Goal: Task Accomplishment & Management: Manage account settings

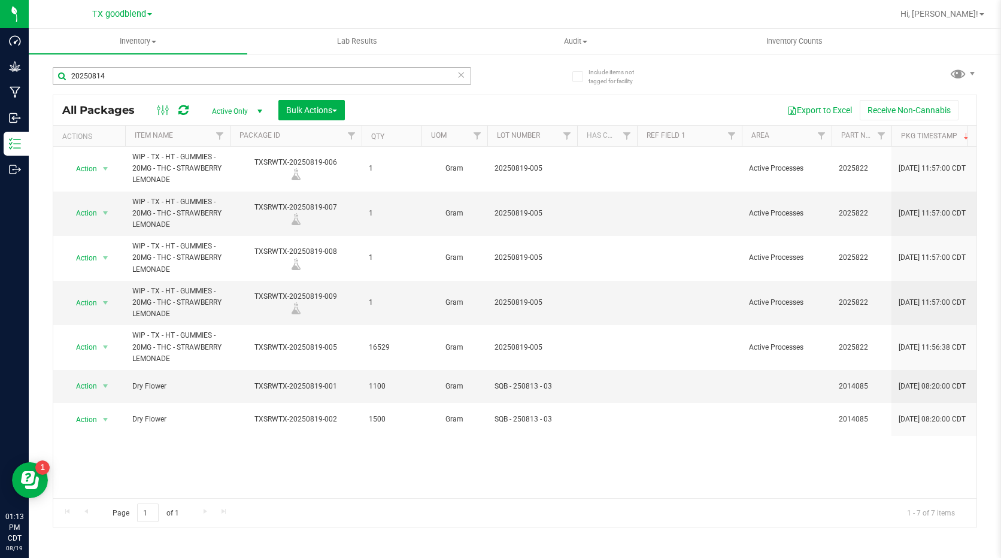
type input "20250814"
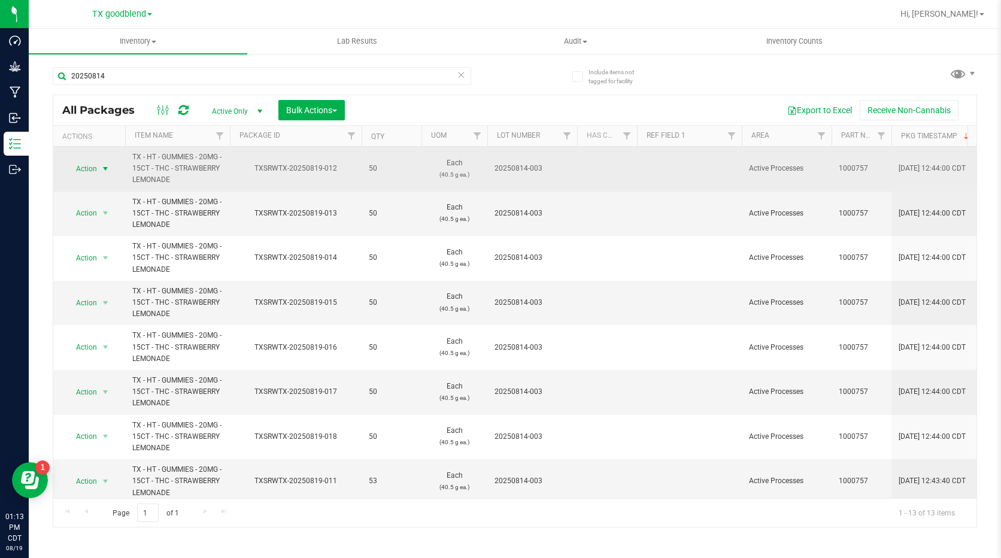
click at [92, 165] on span "Action" at bounding box center [81, 169] width 32 height 17
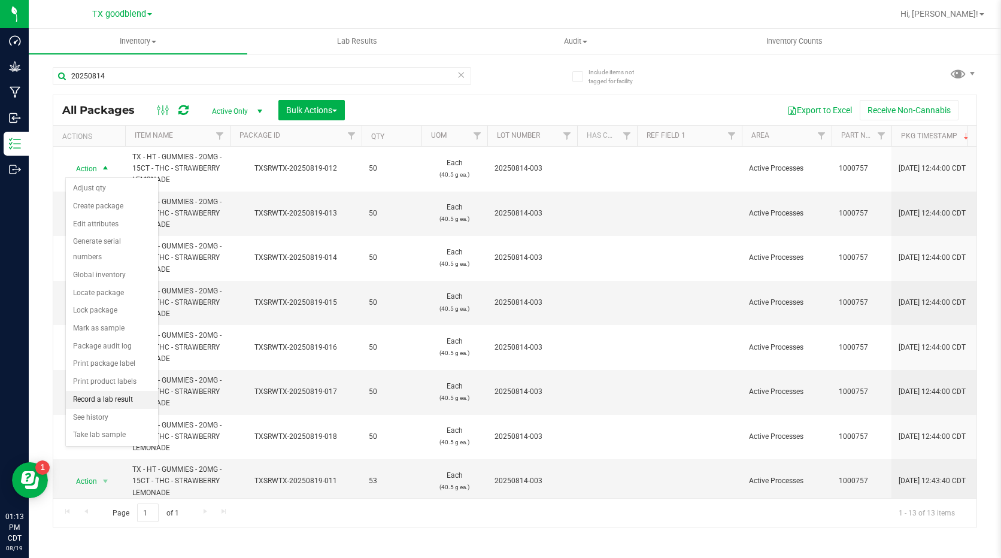
click at [104, 394] on li "Record a lab result" at bounding box center [112, 400] width 92 height 18
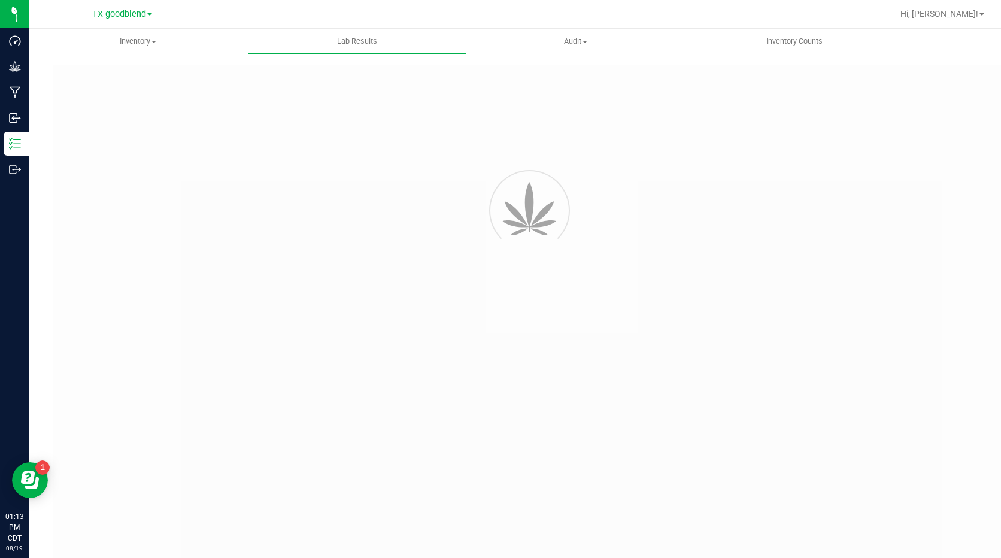
type input "TXSRWTX-20250819-012"
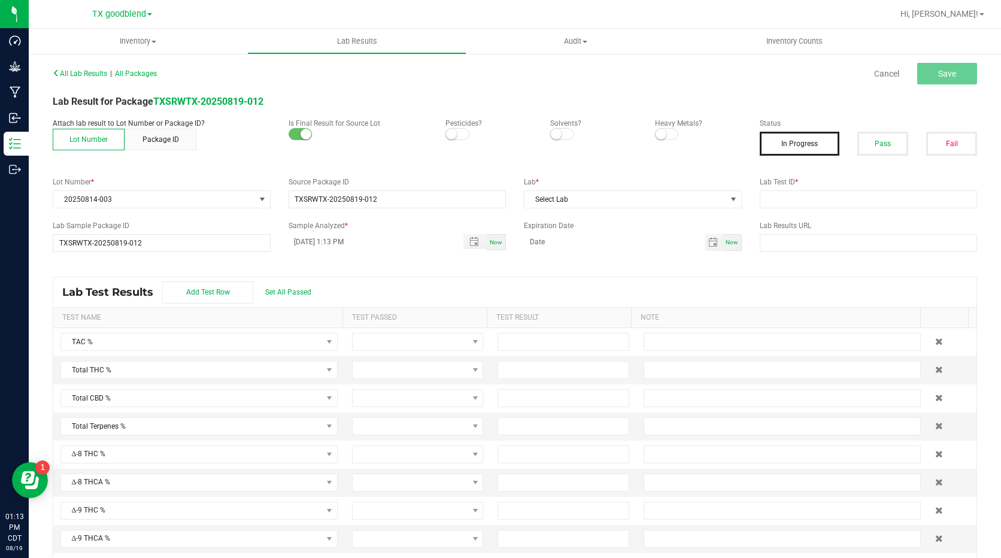
click at [451, 136] on small at bounding box center [451, 134] width 11 height 11
click at [551, 132] on small at bounding box center [556, 134] width 11 height 11
click at [667, 134] on span at bounding box center [667, 134] width 24 height 12
click at [889, 145] on button "Pass" at bounding box center [883, 144] width 51 height 24
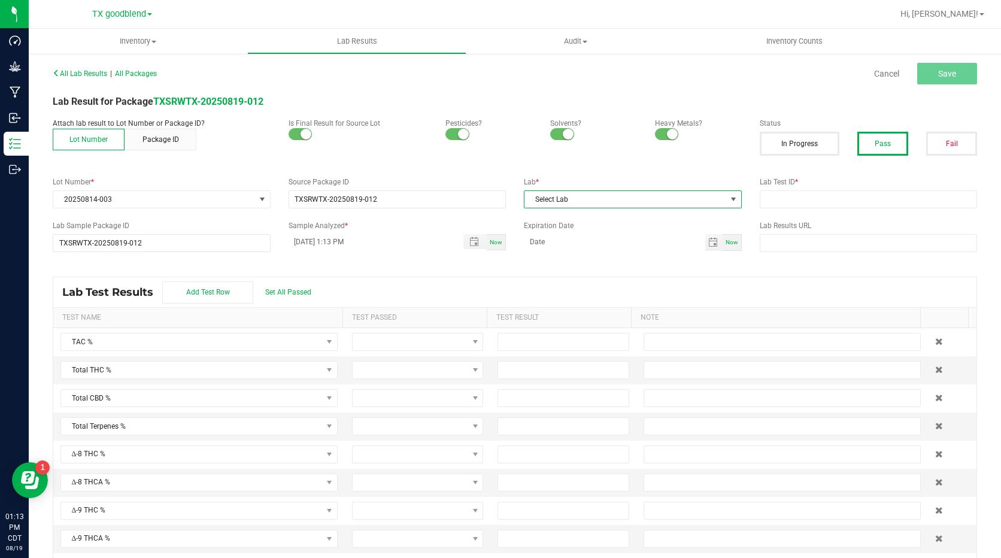
click at [610, 201] on span "Select Lab" at bounding box center [626, 199] width 202 height 17
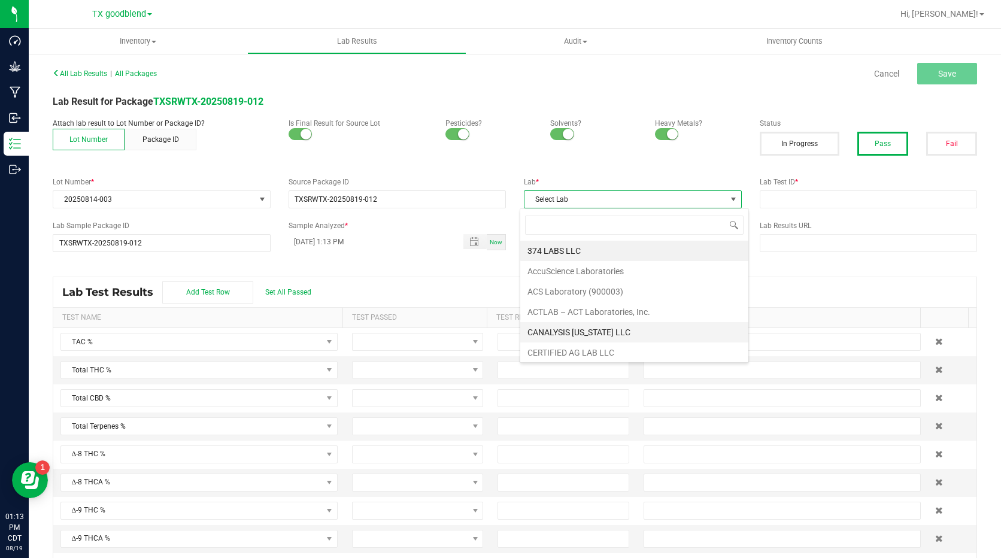
scroll to position [308, 0]
click at [601, 311] on li "Surterra Analytics Austin" at bounding box center [634, 309] width 228 height 20
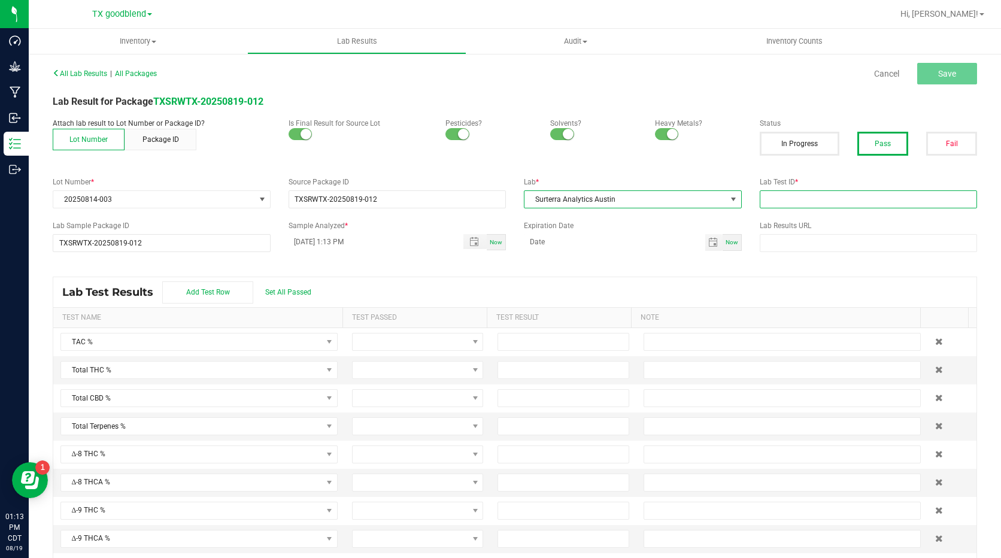
click at [778, 198] on input "text" at bounding box center [869, 199] width 218 height 18
type input "20250814-003"
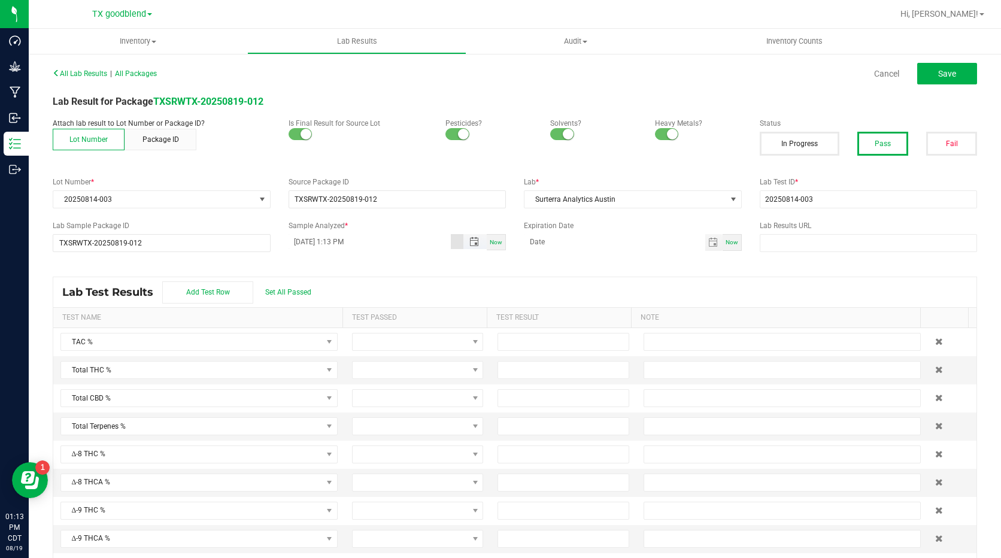
click at [310, 238] on input "[DATE] 1:13 PM" at bounding box center [370, 241] width 163 height 15
click at [289, 295] on span "Set All Passed" at bounding box center [288, 292] width 46 height 8
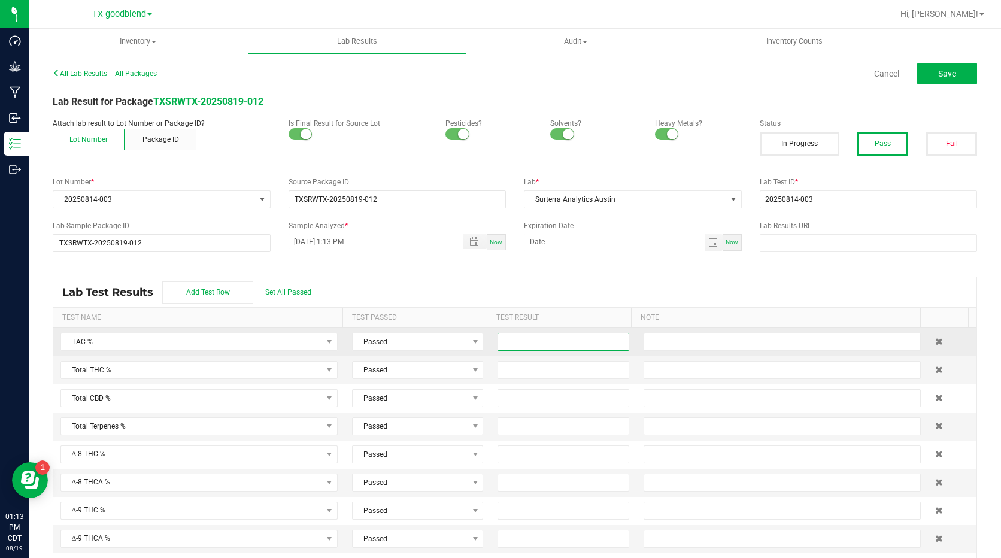
click at [498, 344] on input at bounding box center [563, 342] width 130 height 17
type input "0.7500"
click at [513, 364] on input at bounding box center [563, 370] width 130 height 17
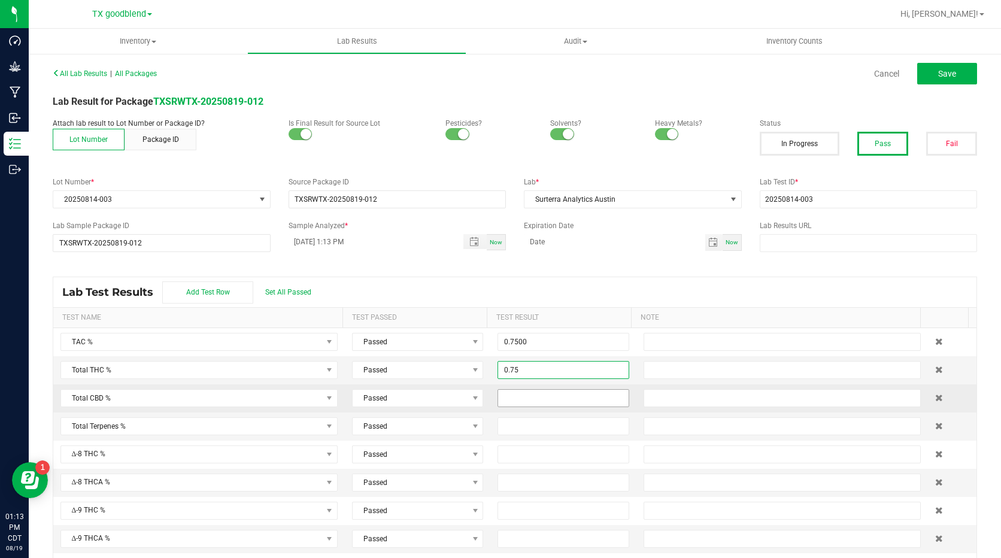
type input "0.7500"
click at [519, 392] on input at bounding box center [563, 398] width 130 height 17
click at [953, 69] on button "Save" at bounding box center [947, 74] width 60 height 22
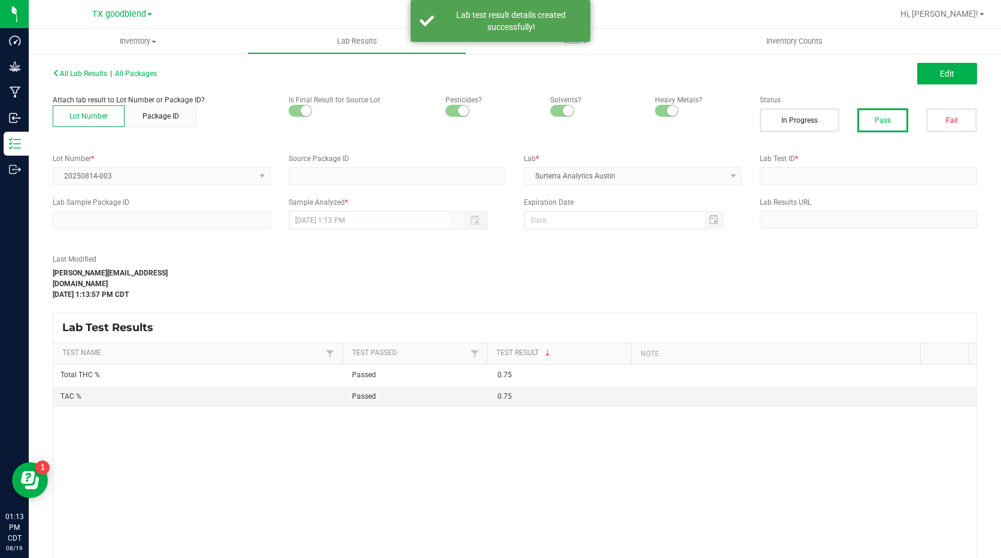
type input "TXSRWTX-20250819-012"
type input "20250814-003"
type input "TXSRWTX-20250819-012"
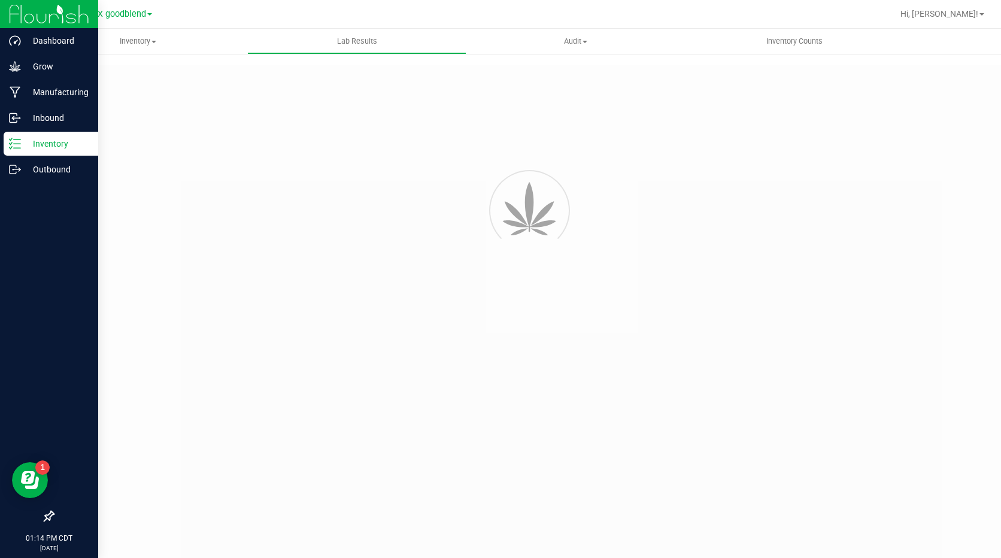
type input "TXSRWTX-20250819-012"
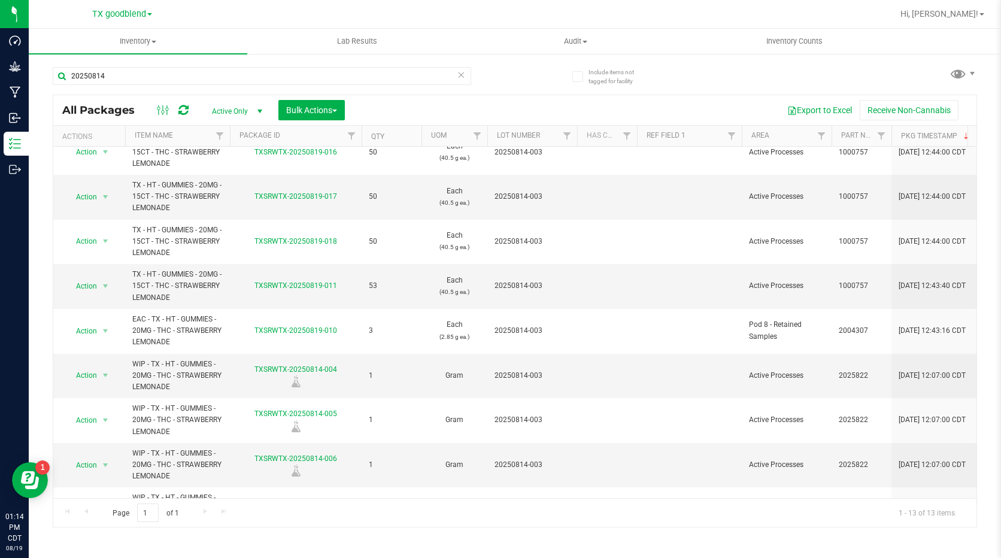
scroll to position [238, 0]
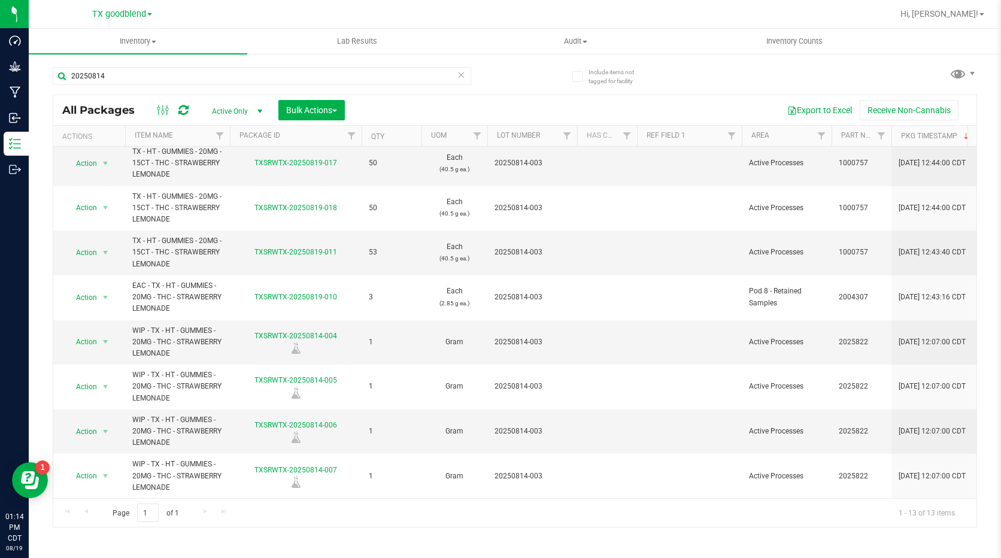
click at [204, 508] on div "Page 1 of 1 1 - 13 of 13 items" at bounding box center [514, 512] width 923 height 29
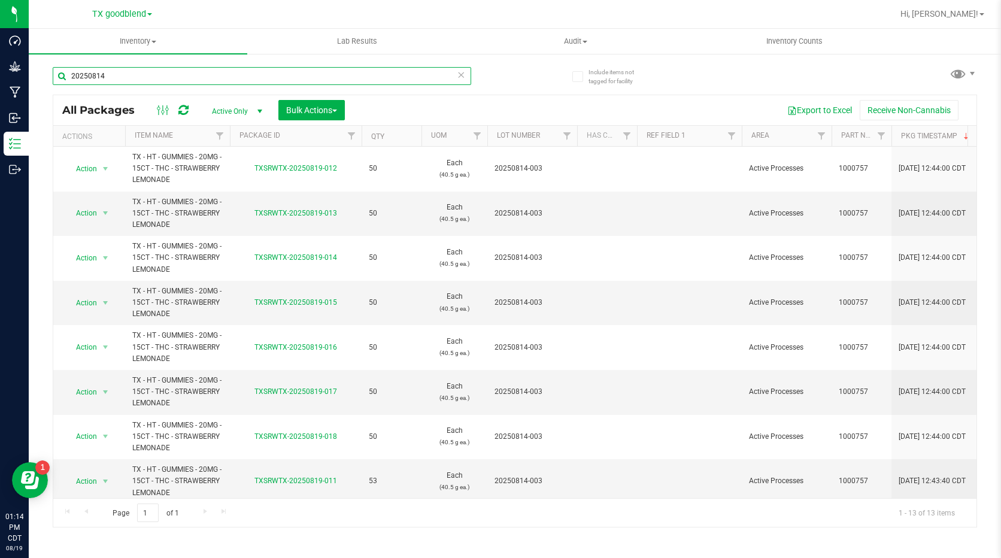
click at [123, 80] on input "20250814" at bounding box center [262, 76] width 419 height 18
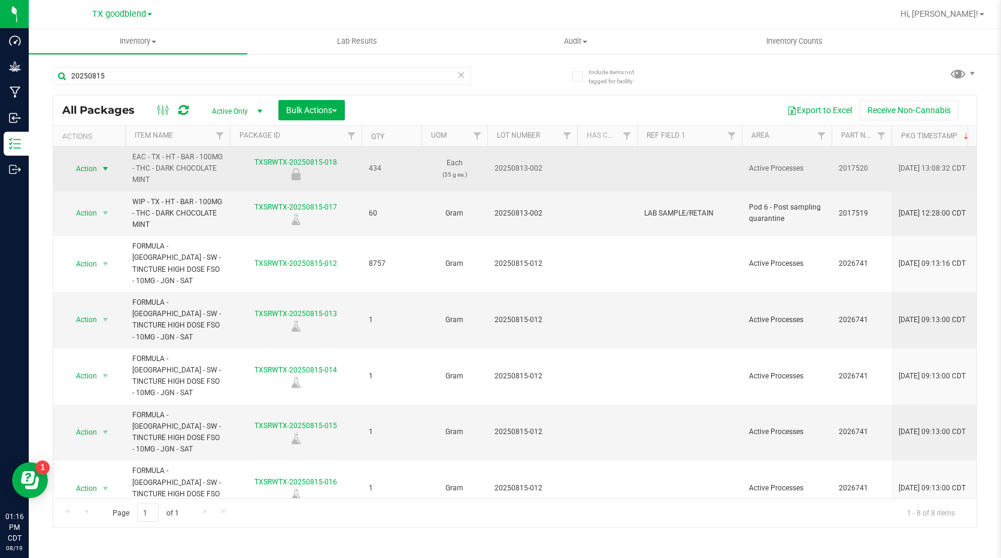
click at [102, 172] on span "select" at bounding box center [106, 169] width 10 height 10
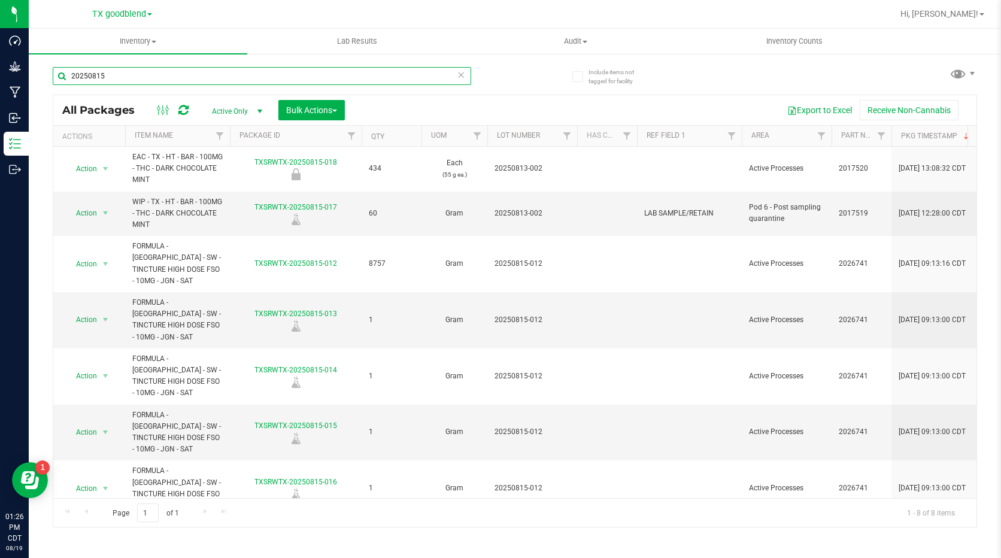
click at [136, 77] on input "20250815" at bounding box center [262, 76] width 419 height 18
type input "2025081"
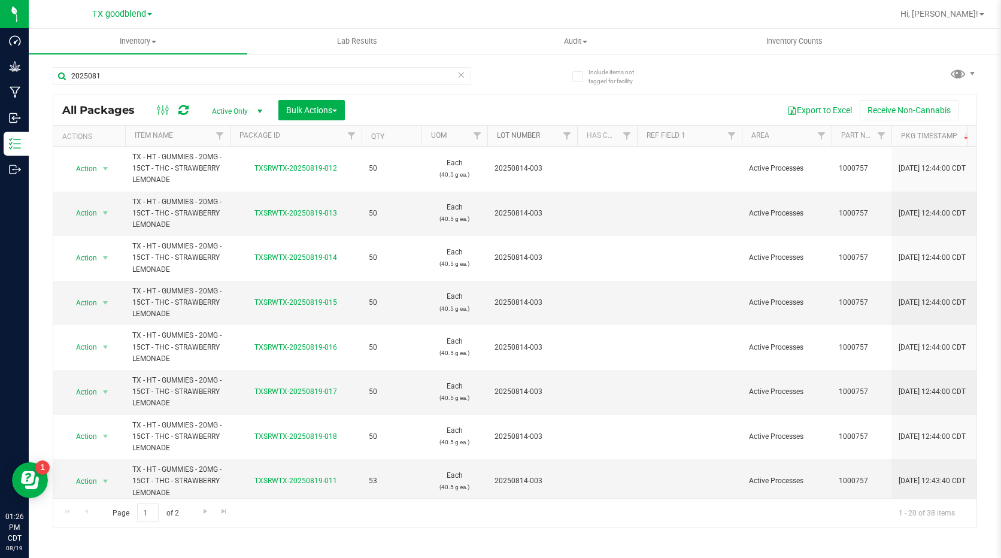
click at [526, 138] on link "Lot Number" at bounding box center [518, 135] width 43 height 8
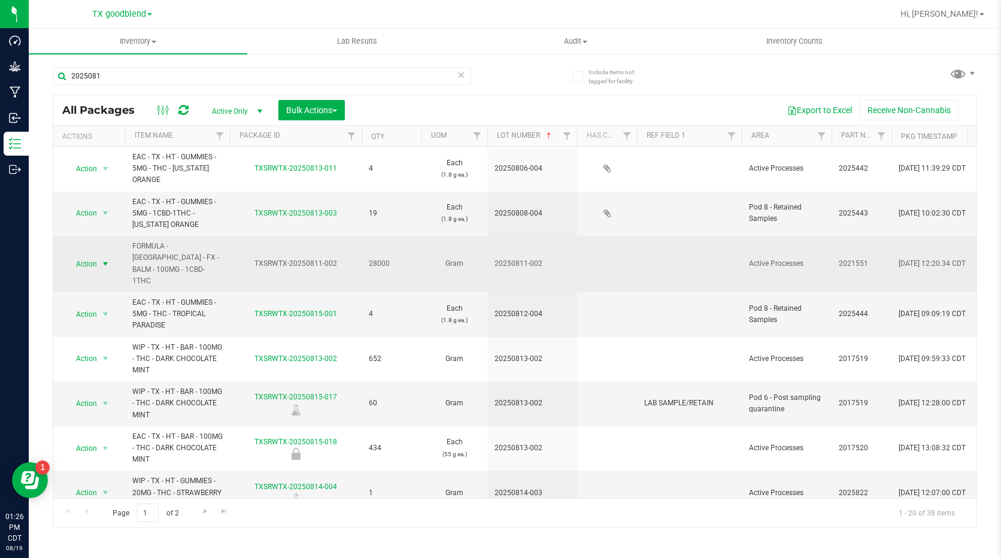
click at [104, 259] on span "select" at bounding box center [106, 264] width 10 height 10
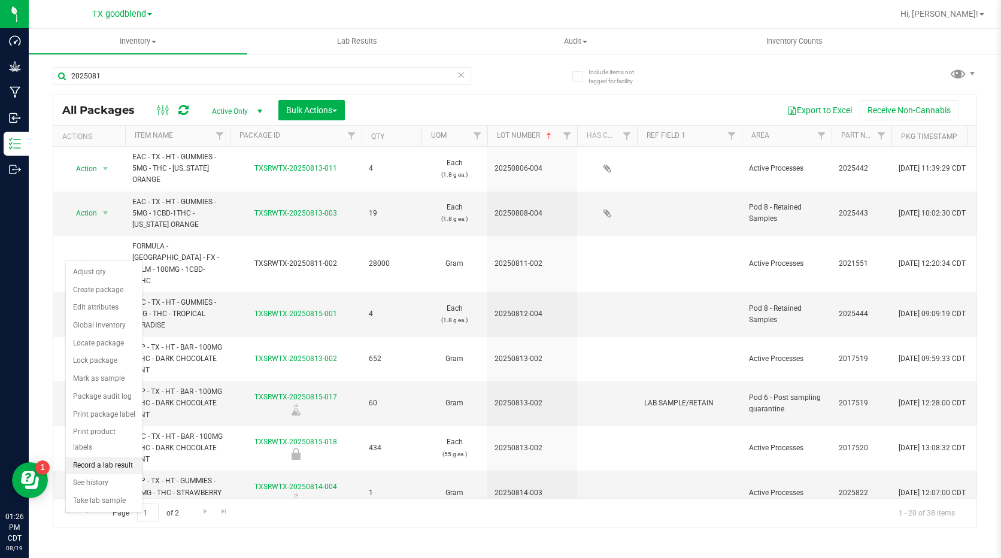
click at [116, 457] on li "Record a lab result" at bounding box center [104, 466] width 77 height 18
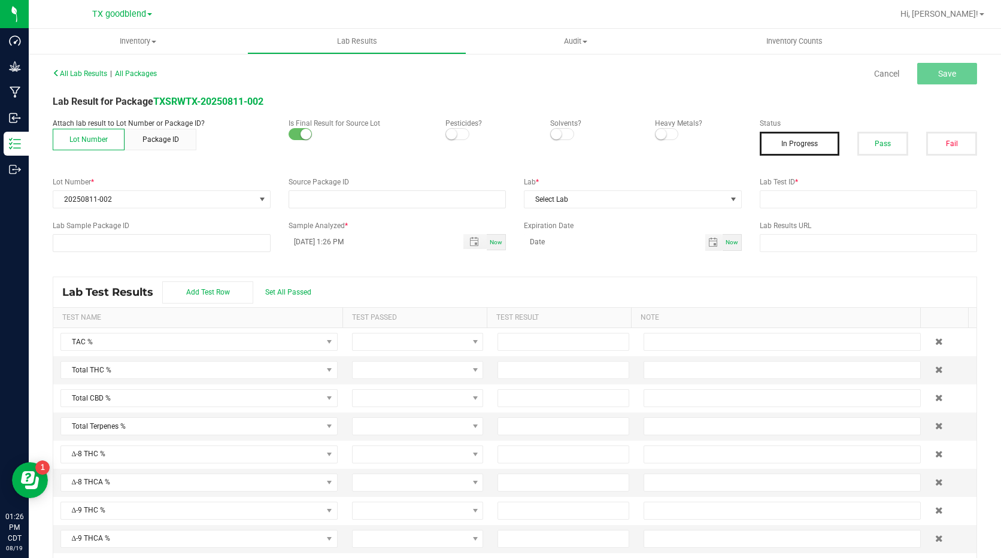
type input "TXSRWTX-20250811-002"
click at [448, 138] on small at bounding box center [451, 134] width 11 height 11
click at [553, 130] on small at bounding box center [556, 134] width 11 height 11
click at [656, 134] on small at bounding box center [661, 134] width 11 height 11
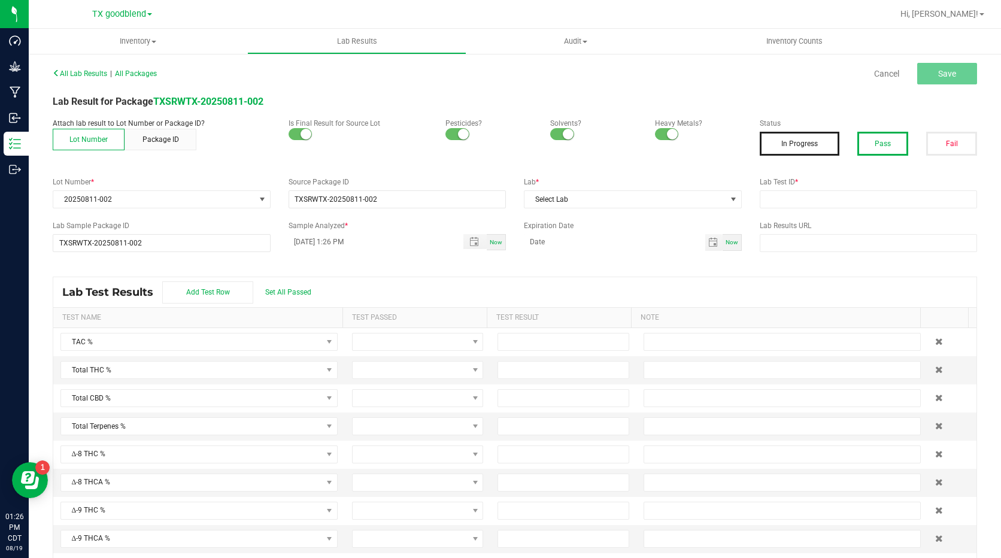
click at [861, 140] on button "Pass" at bounding box center [883, 144] width 51 height 24
click at [698, 205] on span "Select Lab" at bounding box center [626, 199] width 202 height 17
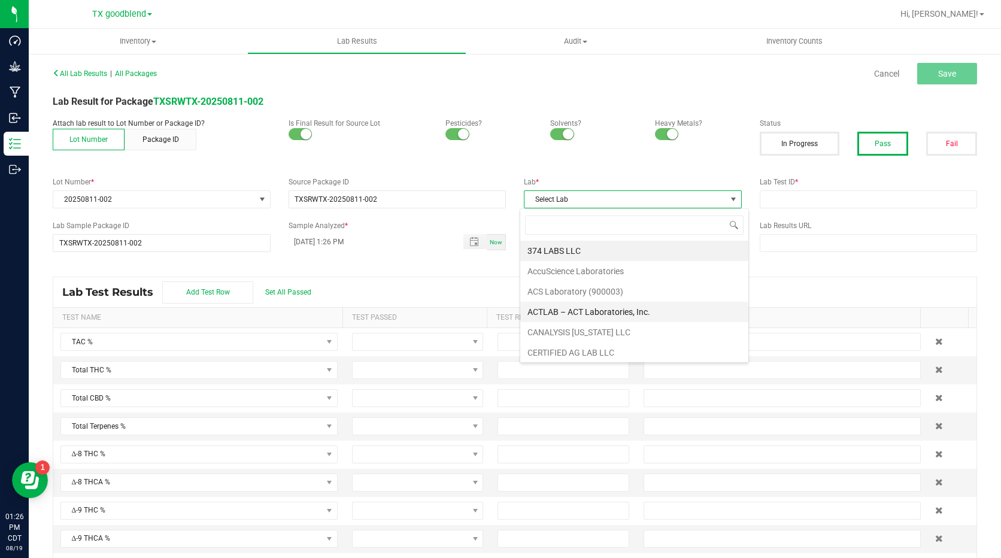
scroll to position [308, 0]
click at [602, 312] on li "Surterra Analytics Austin" at bounding box center [634, 309] width 228 height 20
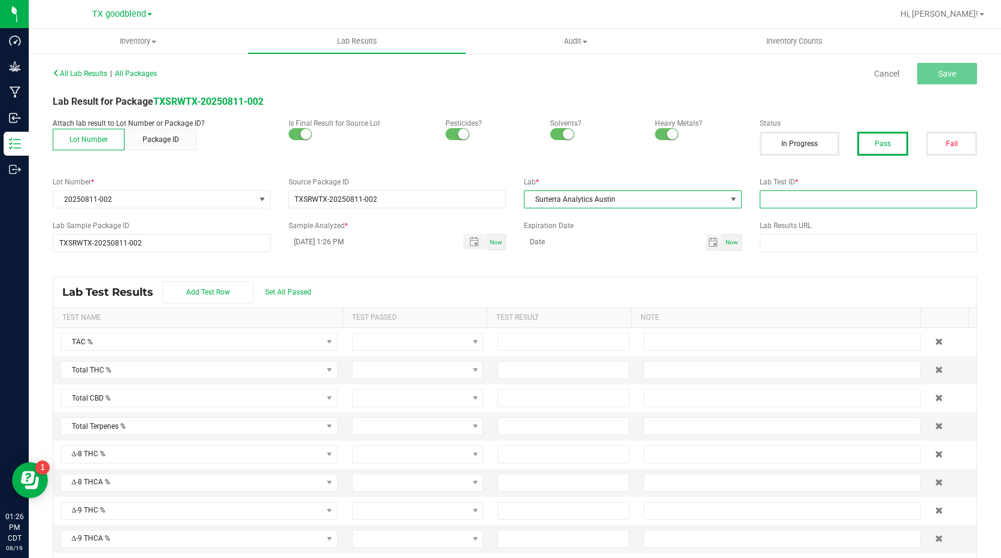
click at [785, 203] on input "text" at bounding box center [869, 199] width 218 height 18
type input "20250811-002"
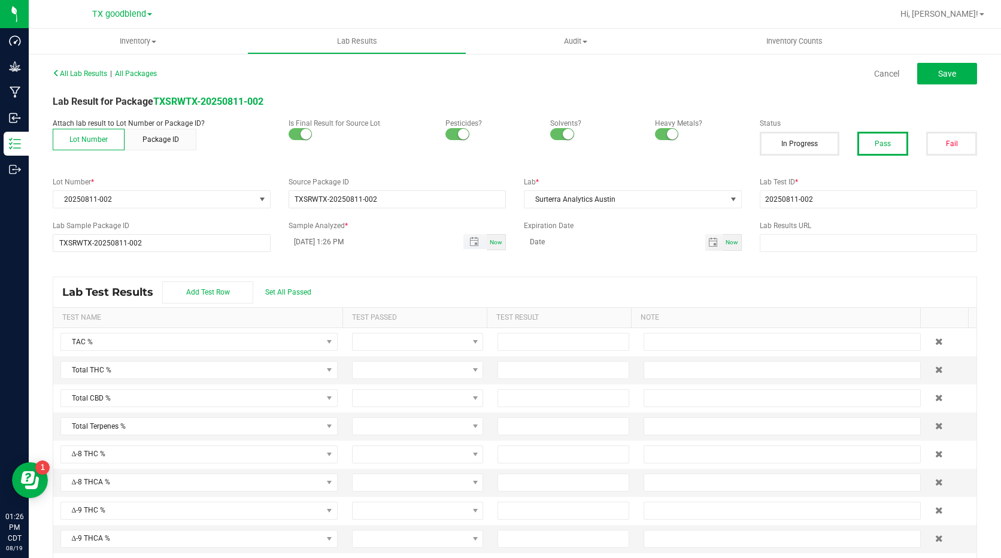
click at [307, 242] on input "[DATE] 1:26 PM" at bounding box center [370, 241] width 163 height 15
click at [304, 241] on input "[DATE] 1:26 PM" at bounding box center [370, 241] width 163 height 15
type input "[DATE] 1:26 PM"
click at [310, 293] on span "Set All Passed" at bounding box center [288, 292] width 46 height 8
click at [532, 344] on input at bounding box center [563, 342] width 130 height 17
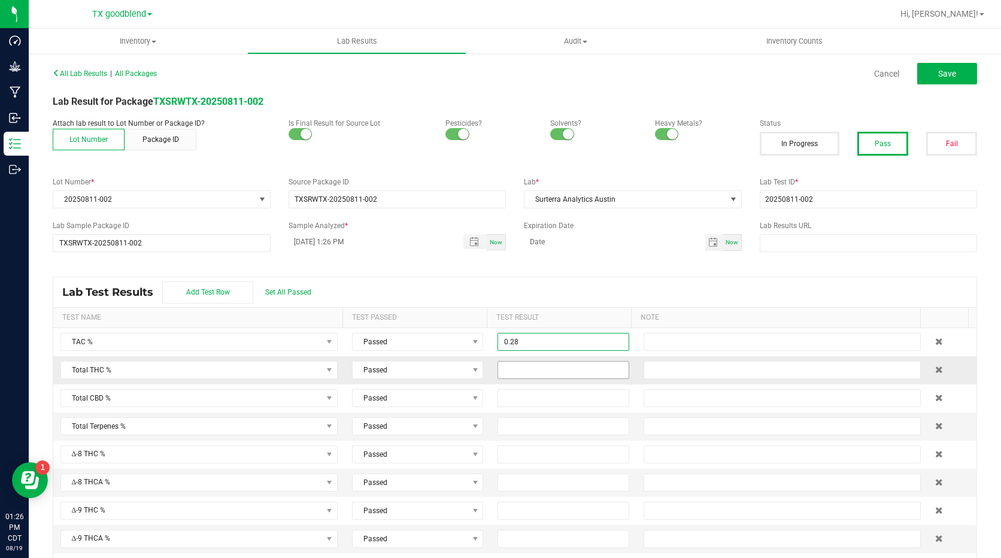
type input "0.2800"
click at [514, 371] on input at bounding box center [563, 370] width 130 height 17
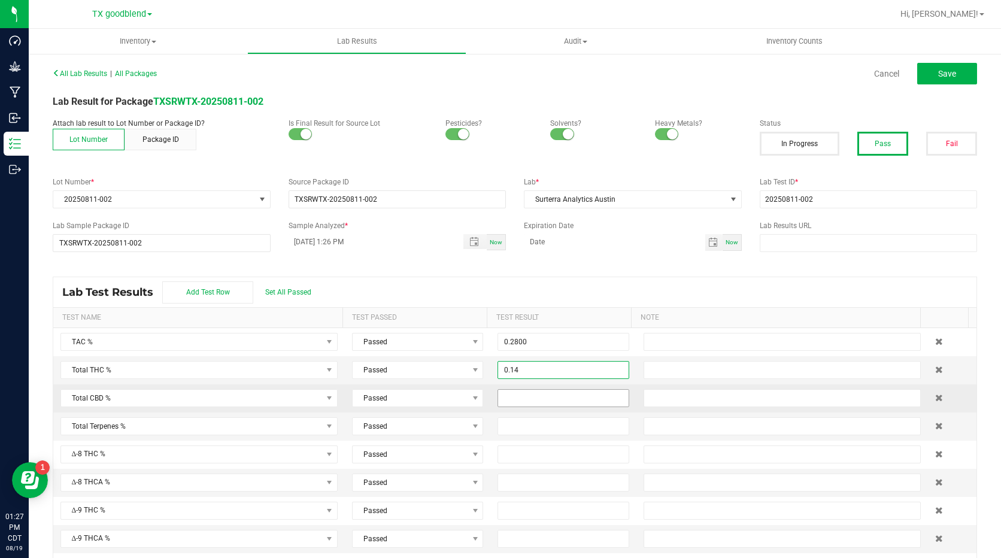
type input "0.1400"
click at [524, 389] on span at bounding box center [563, 398] width 131 height 18
click at [524, 398] on input at bounding box center [563, 398] width 130 height 17
type input "0.1400"
click at [526, 426] on input at bounding box center [563, 426] width 130 height 17
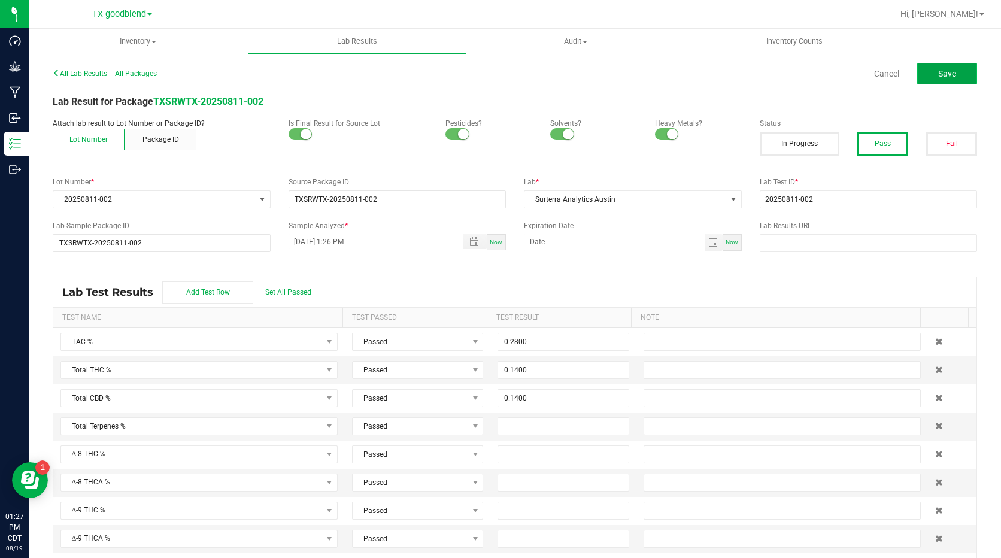
click at [938, 75] on span "Save" at bounding box center [947, 74] width 18 height 10
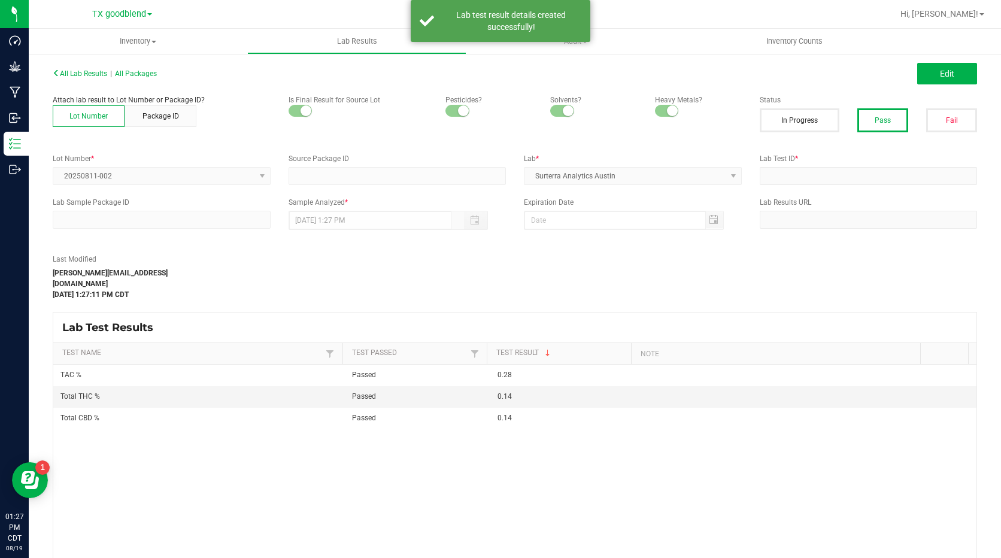
type input "TXSRWTX-20250811-002"
type input "20250811-002"
type input "TXSRWTX-20250811-002"
type input "[DATE] 1:26 PM"
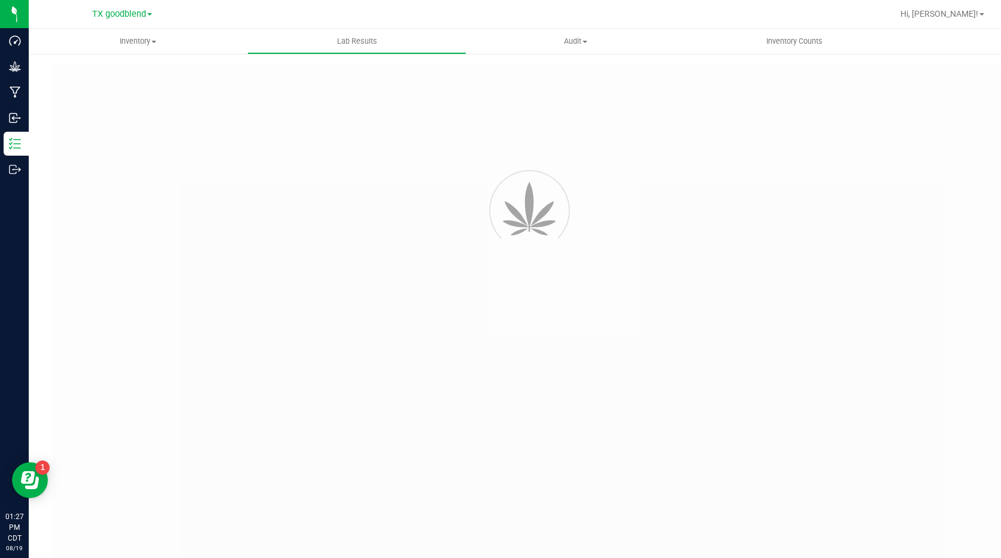
type input "TXSRWTX-20250811-002"
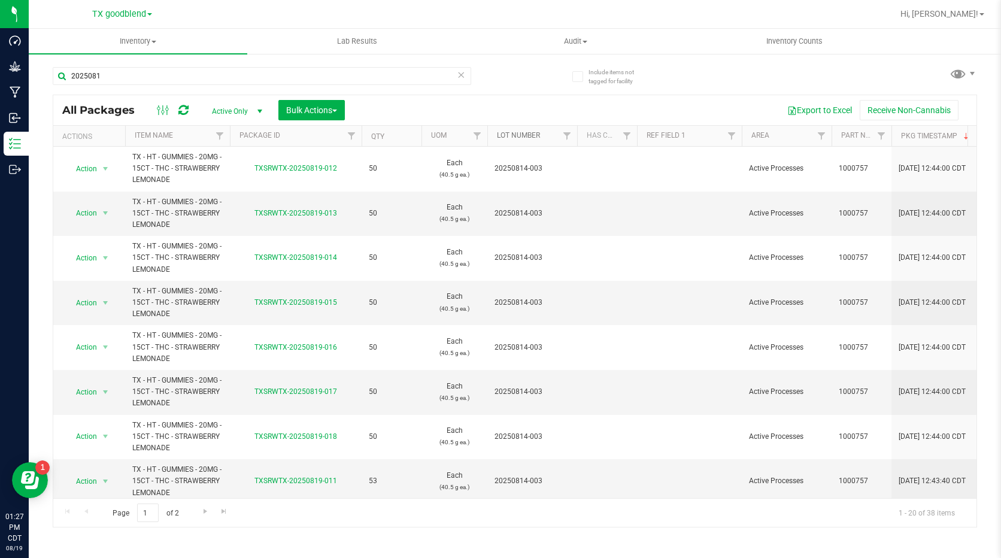
click at [521, 137] on link "Lot Number" at bounding box center [518, 135] width 43 height 8
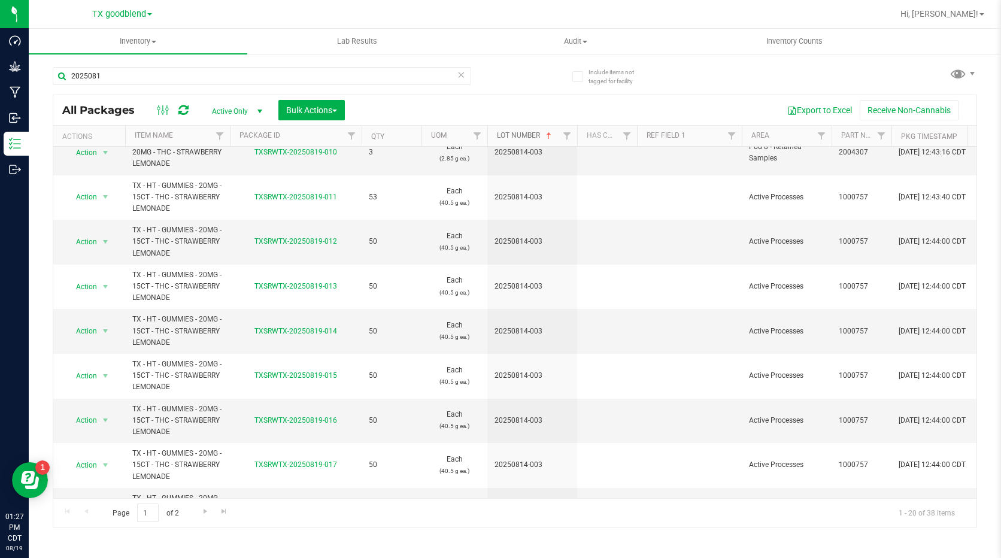
scroll to position [539, 0]
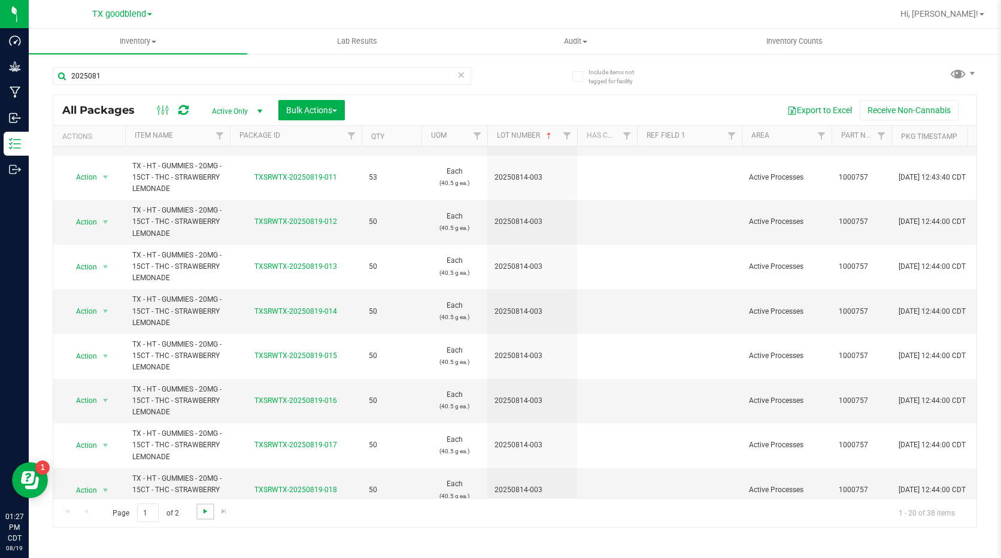
click at [206, 508] on span "Go to the next page" at bounding box center [206, 512] width 10 height 10
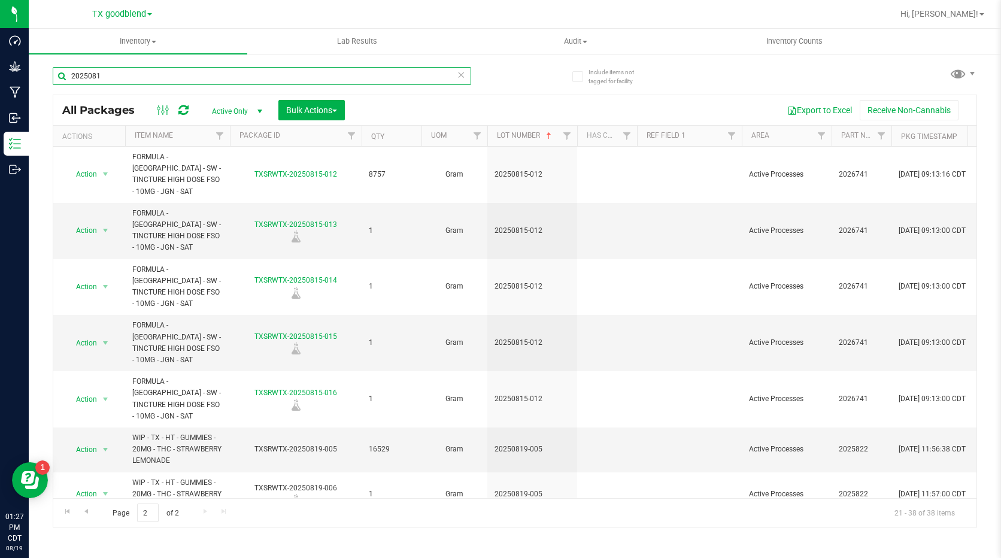
click at [105, 77] on input "2025081" at bounding box center [262, 76] width 419 height 18
type input "202508"
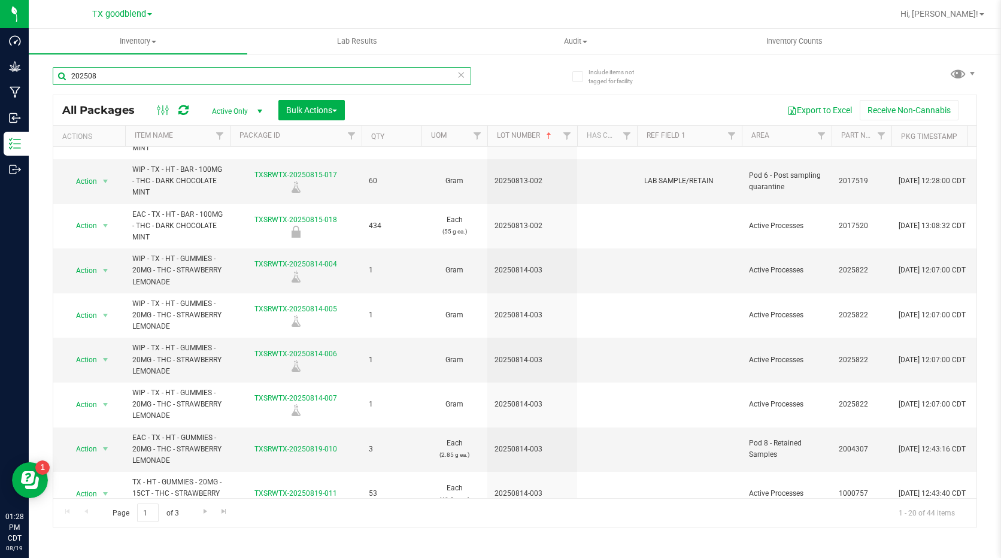
scroll to position [550, 0]
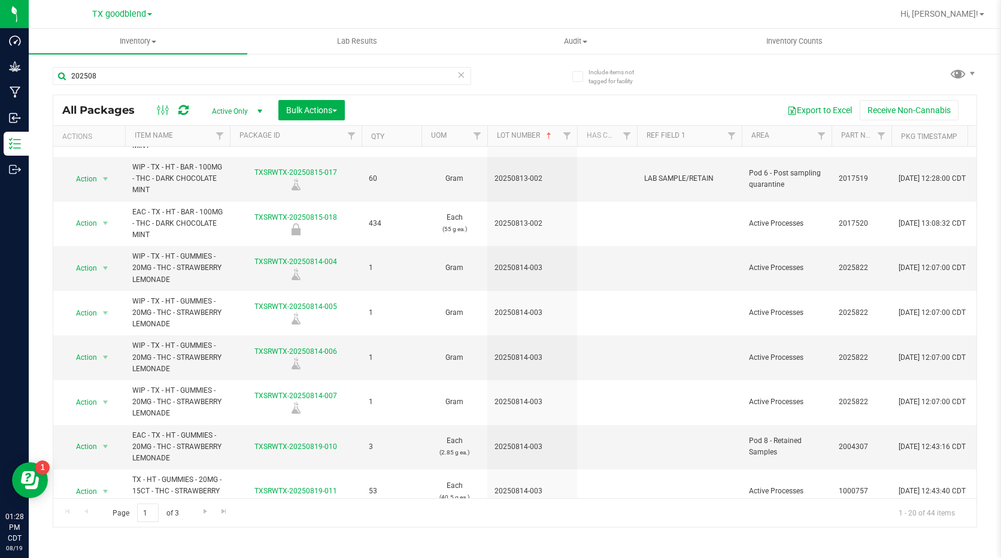
click at [261, 113] on span "select" at bounding box center [260, 112] width 10 height 10
click at [258, 148] on li "Lab Samples" at bounding box center [234, 149] width 65 height 18
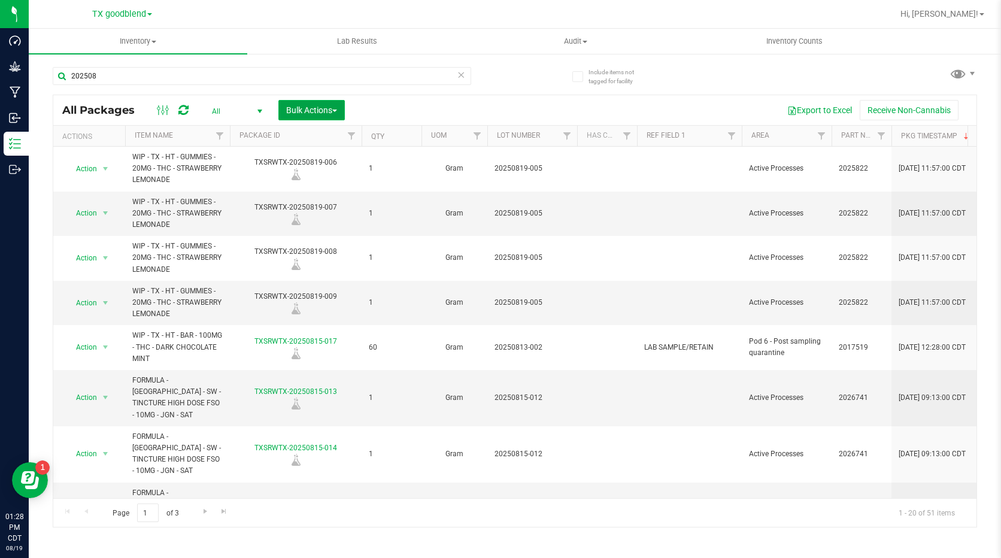
click at [309, 113] on span "Bulk Actions" at bounding box center [311, 110] width 51 height 10
click at [311, 180] on span "Combine packages" at bounding box center [320, 181] width 69 height 10
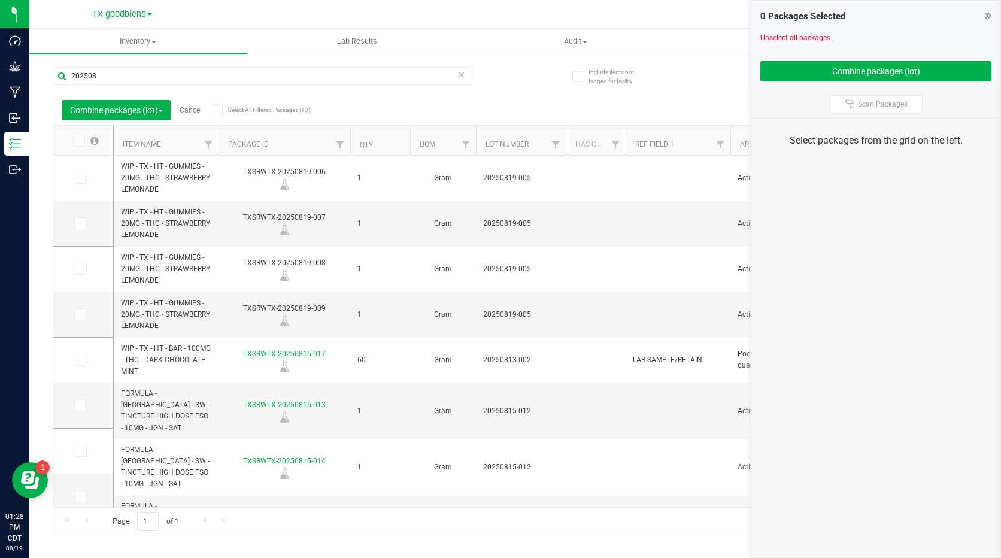
click at [77, 141] on icon at bounding box center [78, 141] width 8 height 0
click at [0, 0] on input "checkbox" at bounding box center [0, 0] width 0 height 0
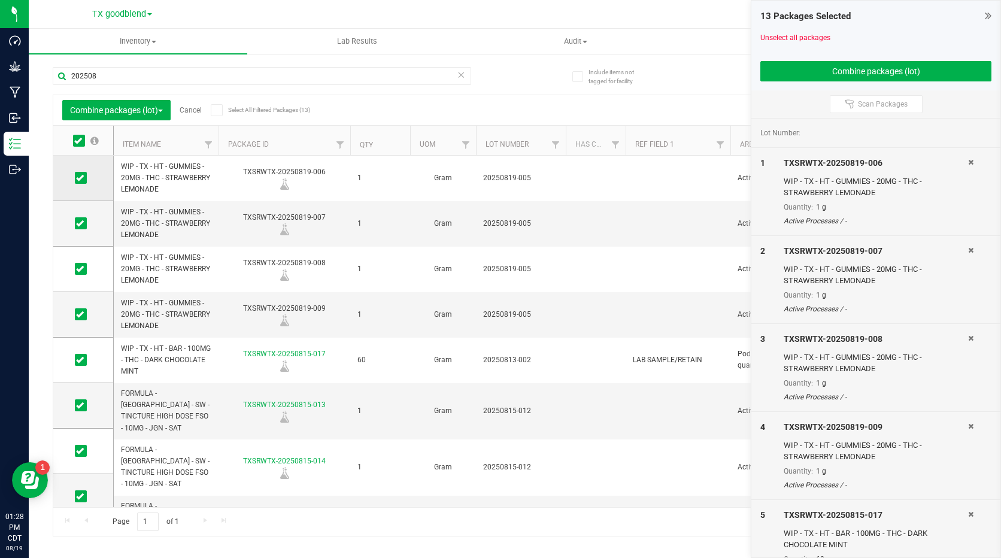
click at [80, 178] on icon at bounding box center [80, 178] width 8 height 0
click at [0, 0] on input "checkbox" at bounding box center [0, 0] width 0 height 0
click at [83, 229] on span at bounding box center [81, 223] width 12 height 12
click at [0, 0] on input "checkbox" at bounding box center [0, 0] width 0 height 0
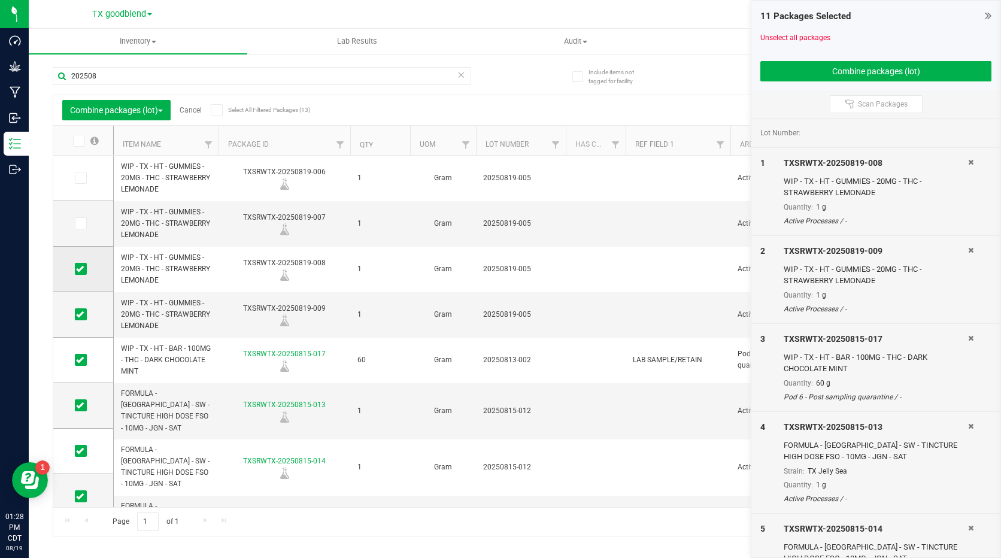
click at [82, 269] on icon at bounding box center [80, 269] width 8 height 0
click at [0, 0] on input "checkbox" at bounding box center [0, 0] width 0 height 0
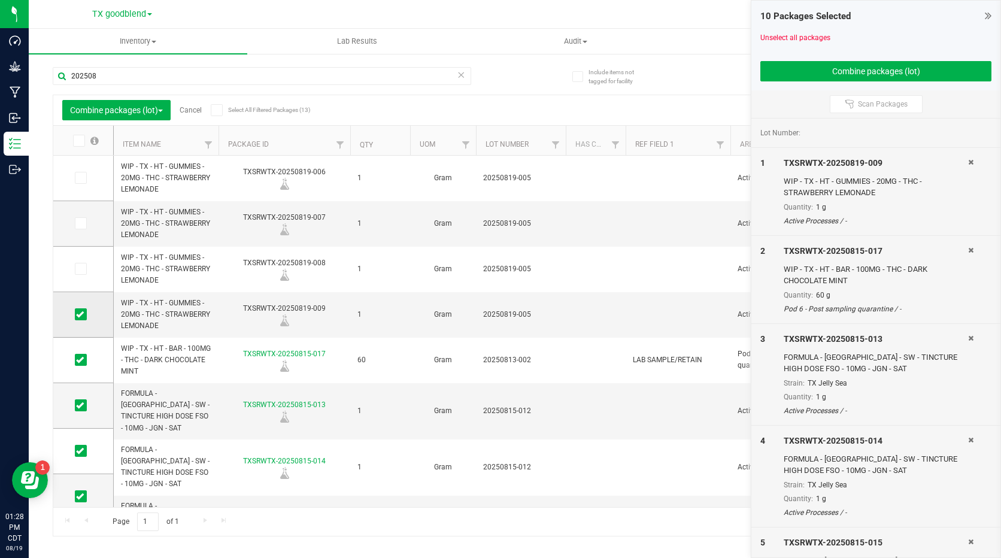
click at [80, 314] on icon at bounding box center [80, 314] width 8 height 0
click at [0, 0] on input "checkbox" at bounding box center [0, 0] width 0 height 0
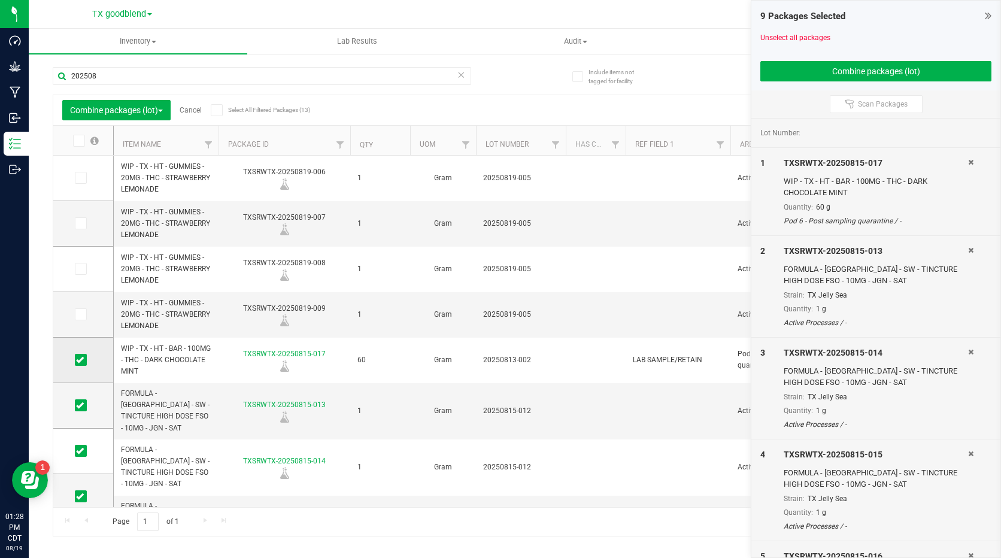
click at [81, 367] on td at bounding box center [83, 361] width 60 height 46
click at [83, 360] on icon at bounding box center [80, 360] width 8 height 0
click at [0, 0] on input "checkbox" at bounding box center [0, 0] width 0 height 0
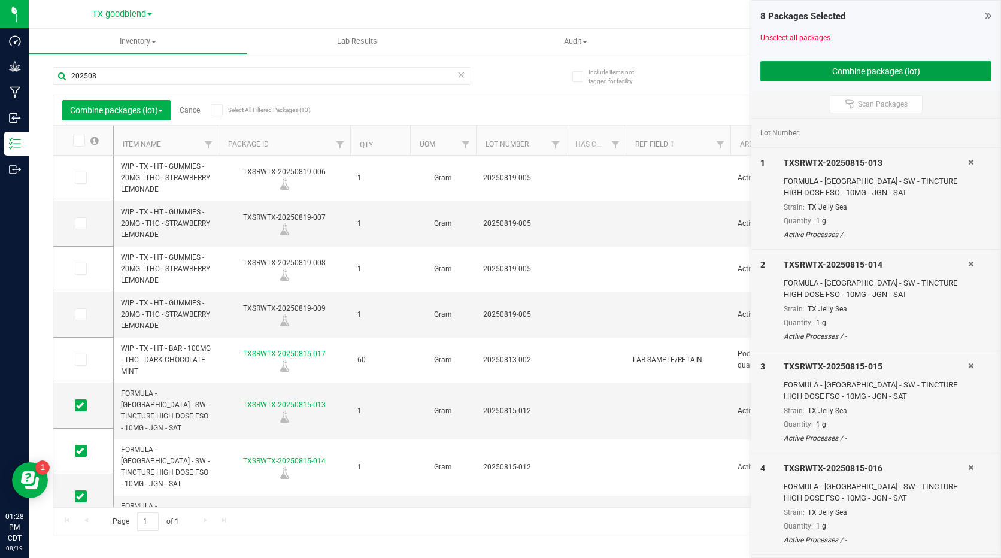
click at [868, 65] on button "Combine packages (lot)" at bounding box center [876, 71] width 231 height 20
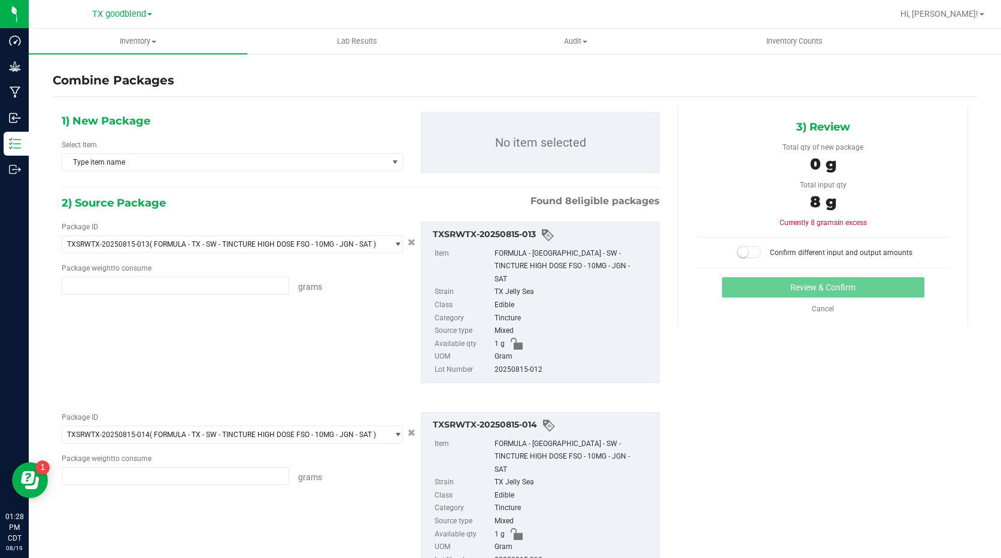
type input "1.0000 g"
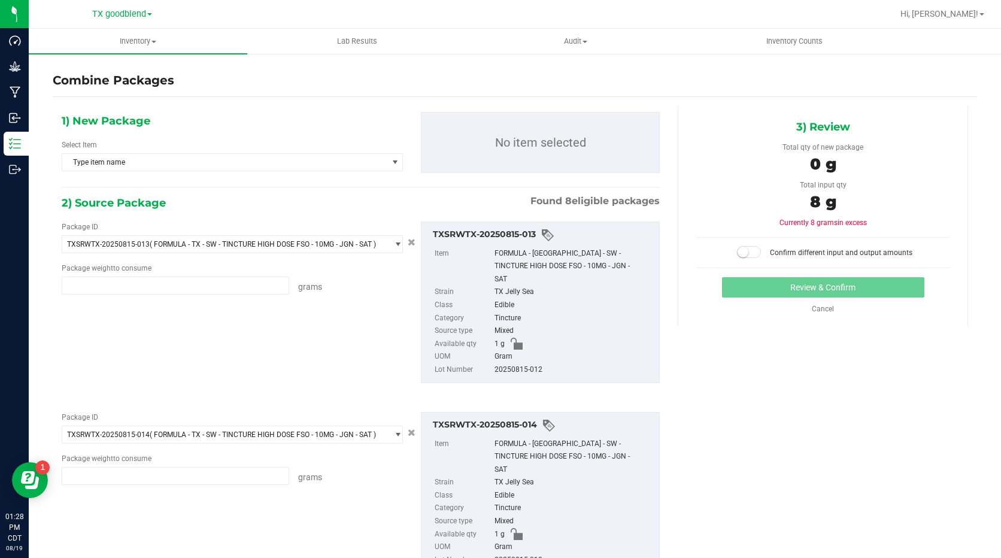
type input "1.0000 g"
click at [352, 166] on span "Type item name" at bounding box center [224, 162] width 325 height 17
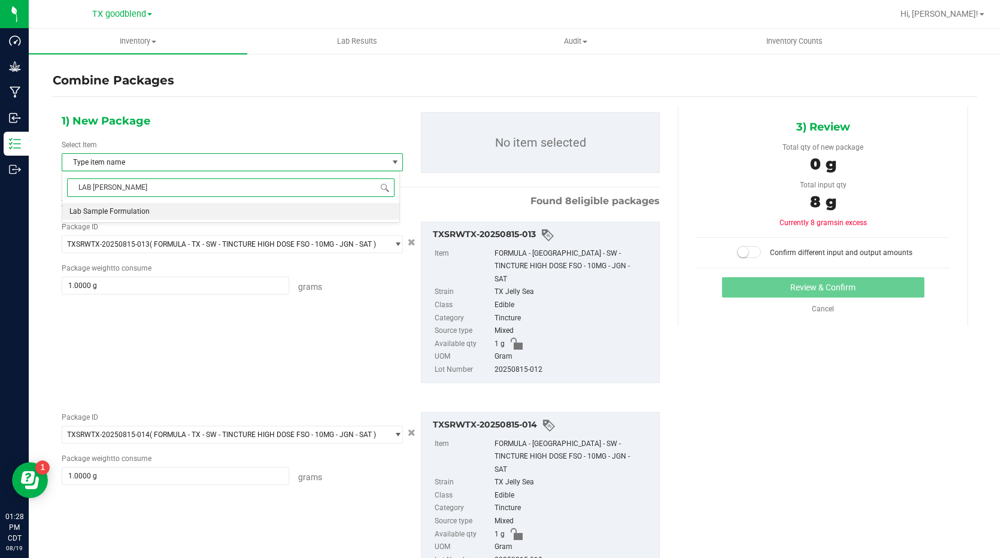
type input "LAB SAMP"
click at [277, 211] on li "Lab Sample Formulation" at bounding box center [230, 211] width 337 height 17
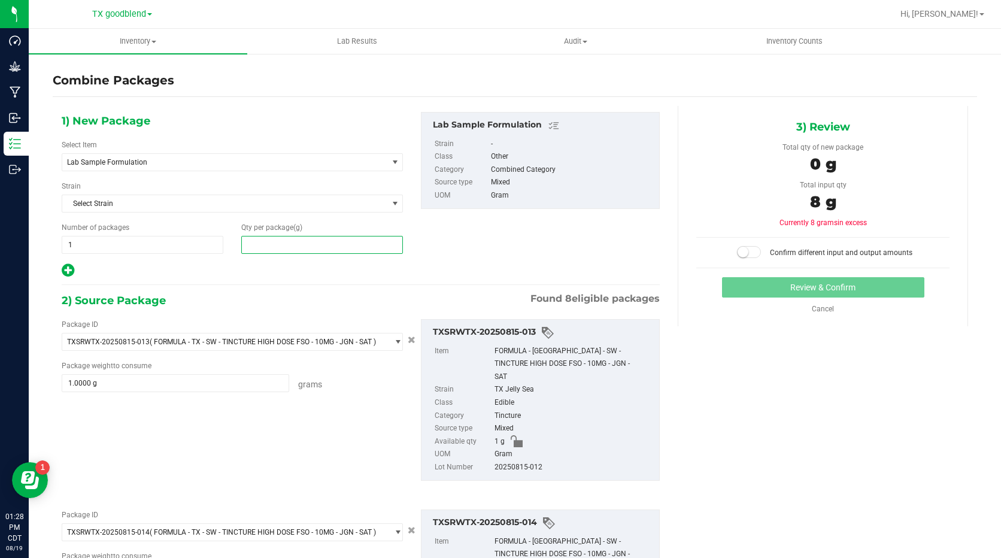
drag, startPoint x: 274, startPoint y: 244, endPoint x: 247, endPoint y: 243, distance: 26.4
click at [247, 243] on span at bounding box center [322, 245] width 162 height 18
type input "8"
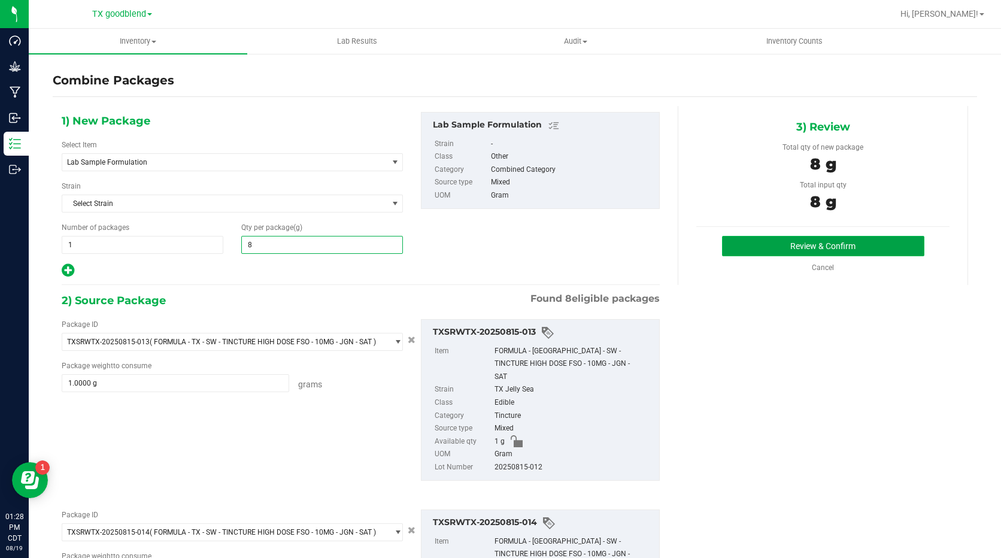
type input "8"
click at [750, 255] on button "Review & Confirm" at bounding box center [823, 246] width 202 height 20
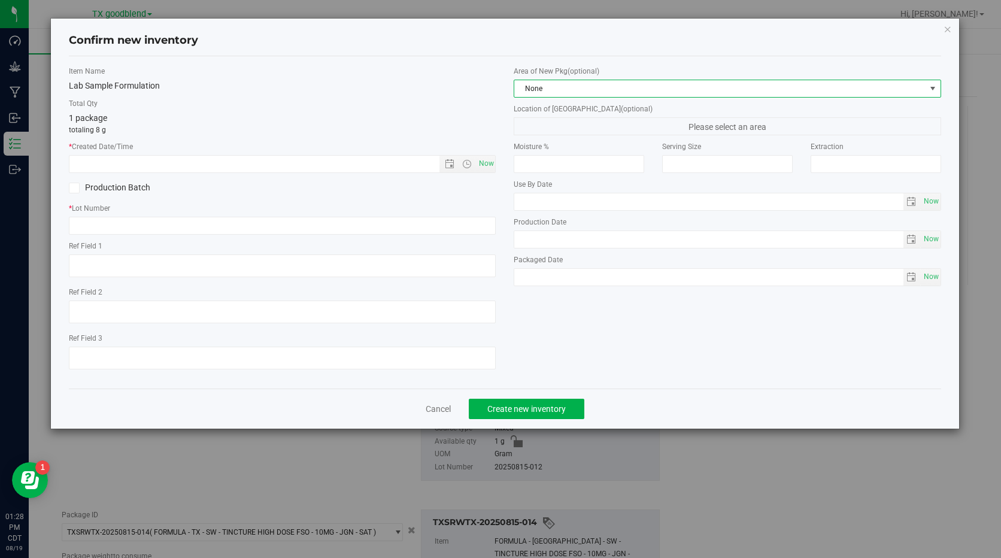
click at [579, 93] on span "None" at bounding box center [719, 88] width 411 height 17
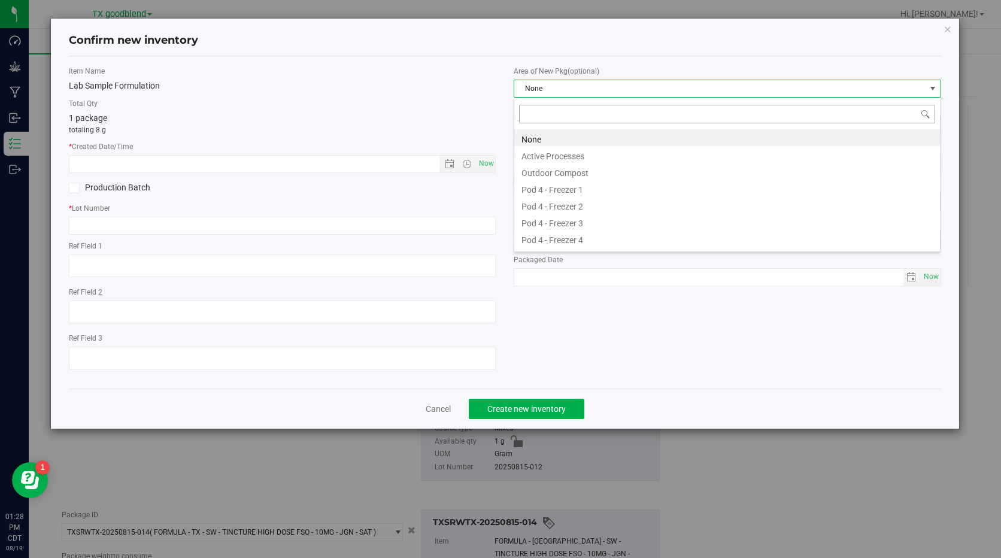
scroll to position [18, 427]
click at [565, 152] on li "Active Processes" at bounding box center [727, 154] width 426 height 17
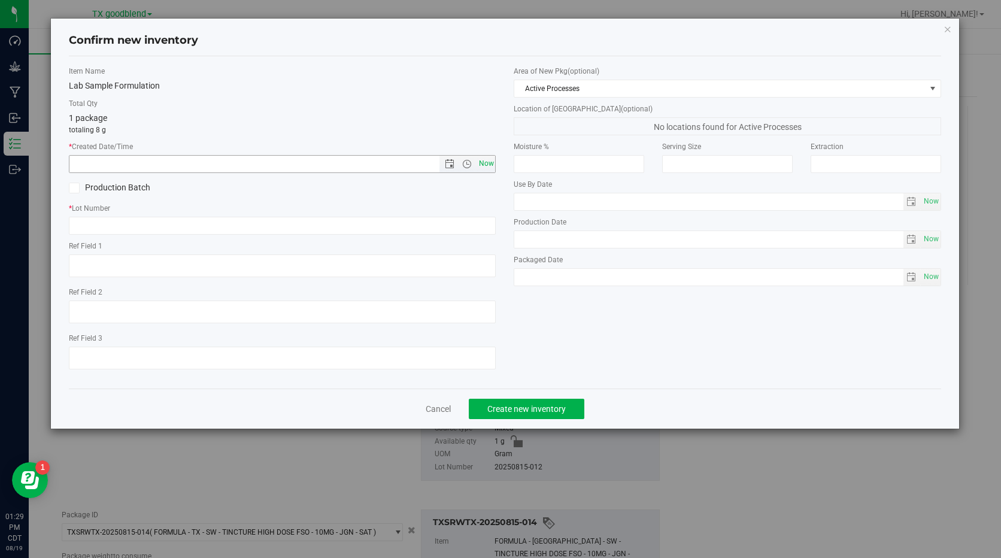
click at [490, 164] on span "Now" at bounding box center [486, 163] width 20 height 17
type input "[DATE] 1:29 PM"
click at [346, 230] on input "text" at bounding box center [282, 226] width 427 height 18
type input "LAB SAMPLE WASTE"
click at [520, 414] on button "Create new inventory" at bounding box center [527, 409] width 116 height 20
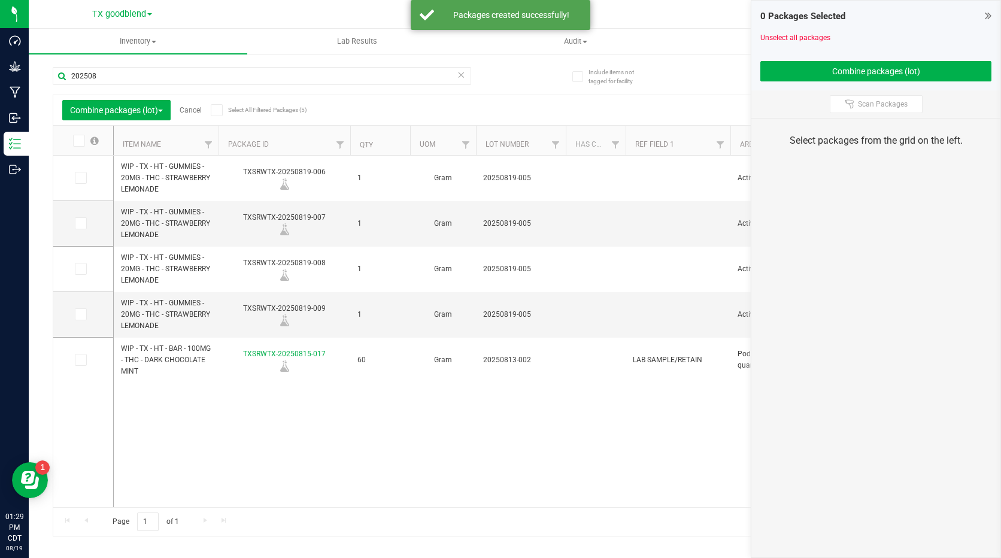
click at [196, 108] on link "Cancel" at bounding box center [191, 110] width 22 height 8
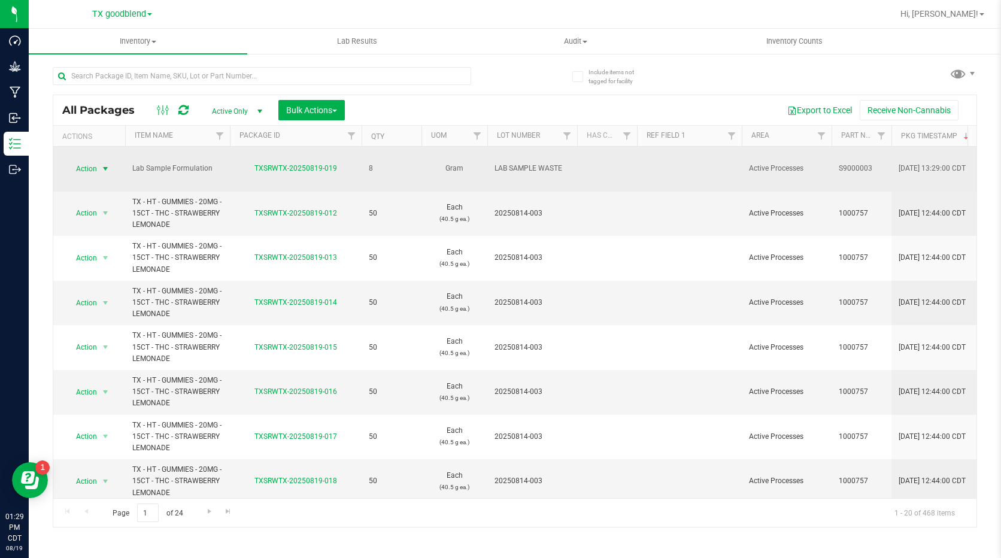
click at [90, 161] on span "Action" at bounding box center [81, 169] width 32 height 17
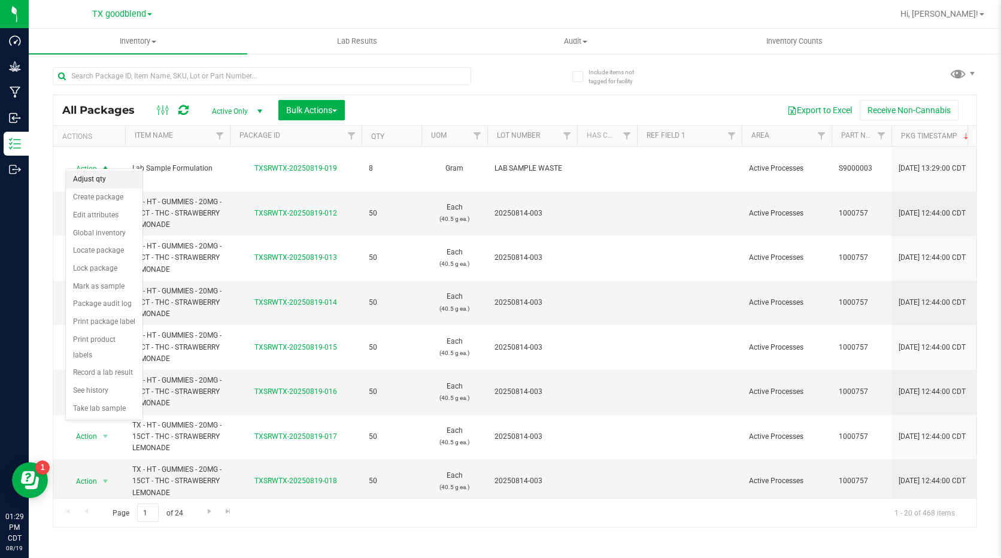
click at [92, 176] on li "Adjust qty" at bounding box center [104, 180] width 77 height 18
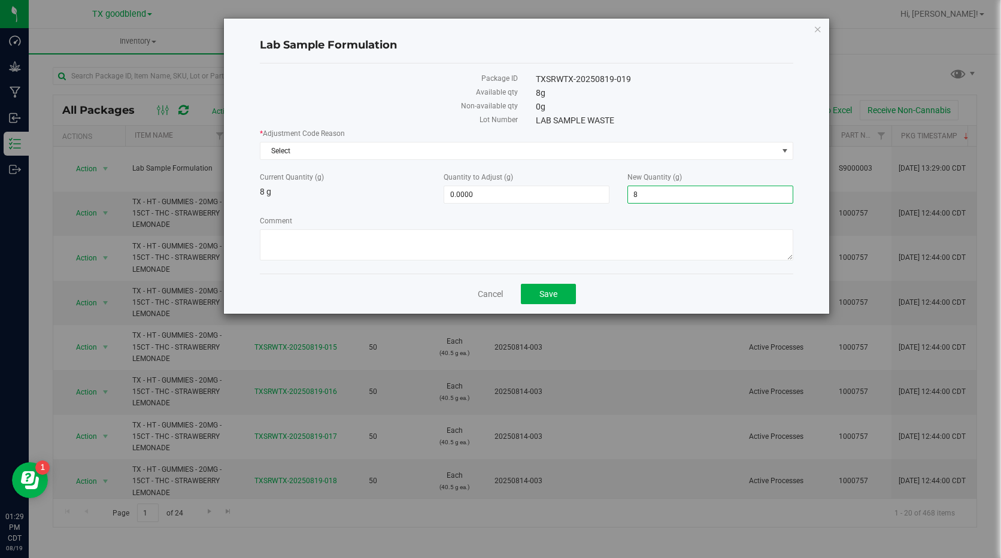
drag, startPoint x: 679, startPoint y: 200, endPoint x: 620, endPoint y: 198, distance: 58.1
click at [620, 198] on div "New Quantity (g) 8.0000 8" at bounding box center [711, 188] width 184 height 32
type input "0"
type input "-8.0000"
type input "0.0000"
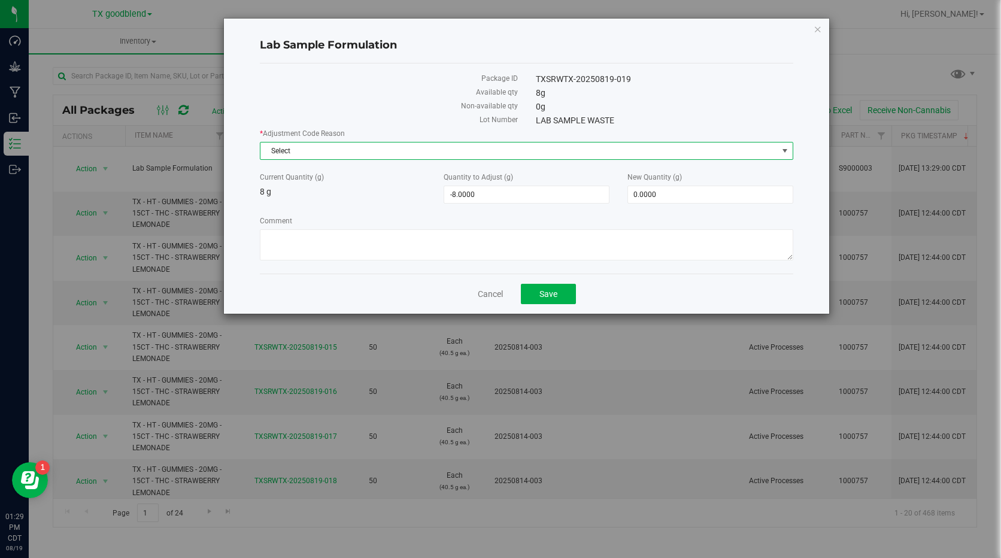
click at [629, 146] on span "Select" at bounding box center [519, 151] width 517 height 17
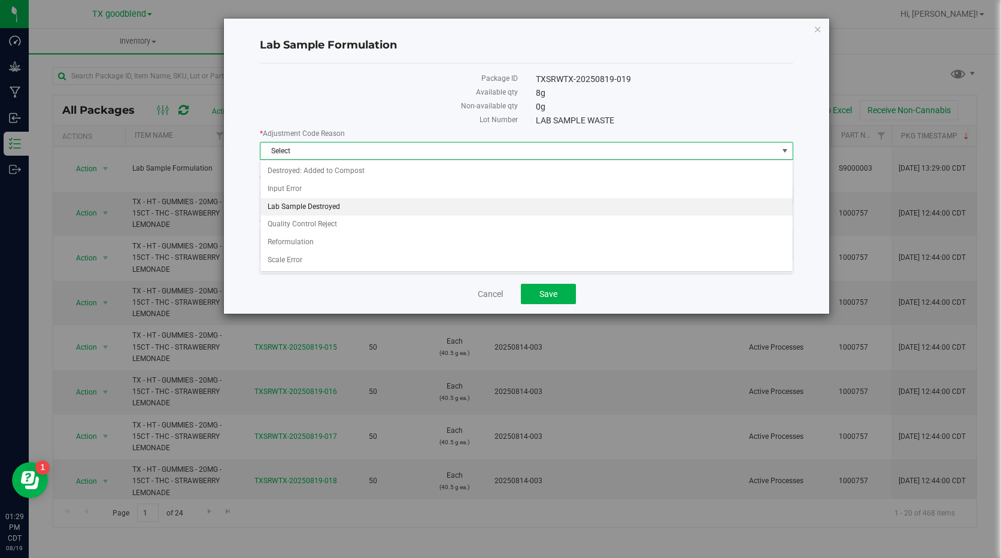
click at [606, 207] on li "Lab Sample Destroyed" at bounding box center [527, 207] width 532 height 18
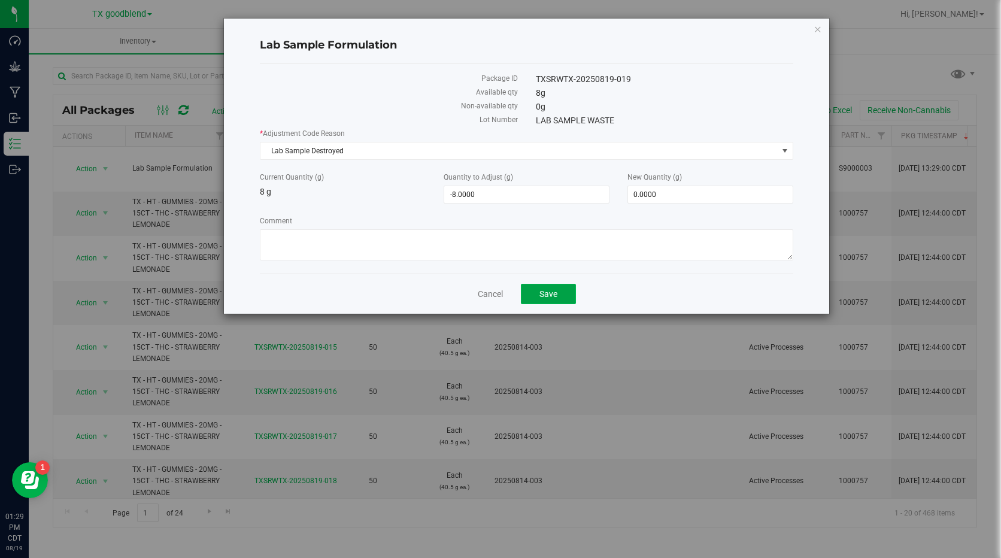
click at [533, 296] on button "Save" at bounding box center [548, 294] width 55 height 20
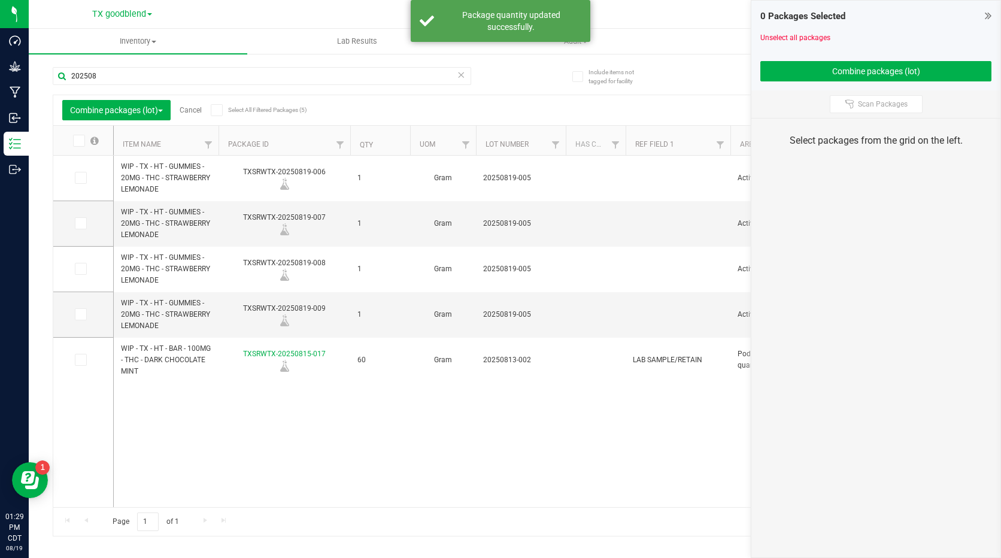
click at [201, 112] on link "Cancel" at bounding box center [191, 110] width 22 height 8
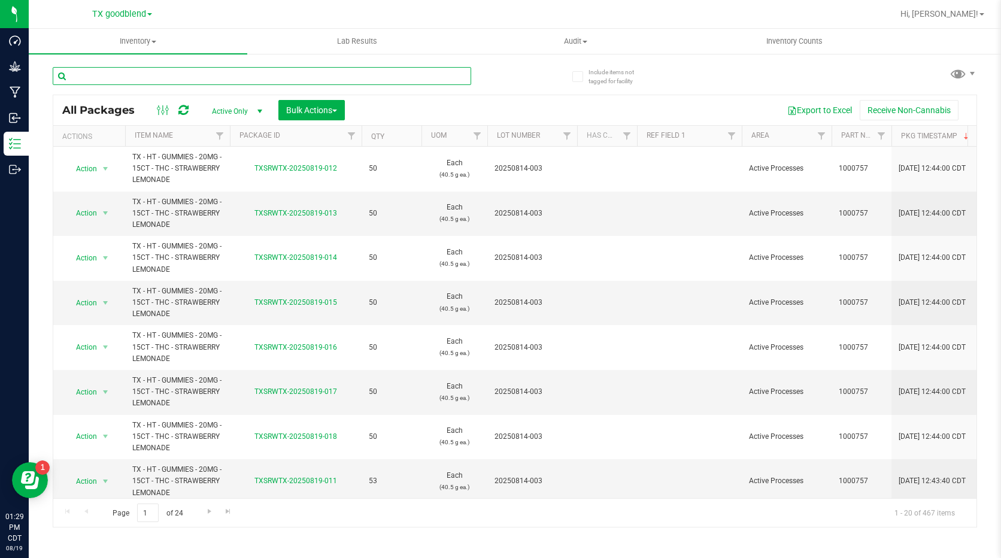
click at [103, 75] on input "text" at bounding box center [262, 76] width 419 height 18
type input "20250813"
